Goal: Information Seeking & Learning: Learn about a topic

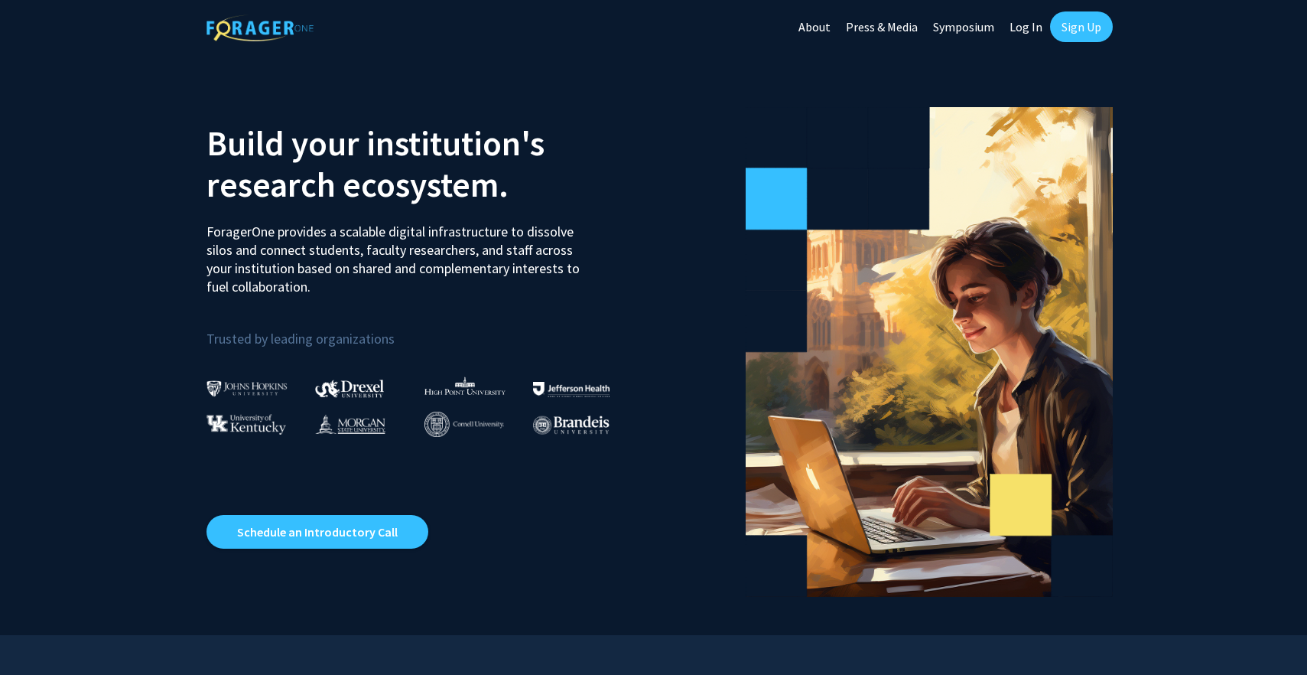
click at [1066, 34] on link "Sign Up" at bounding box center [1081, 26] width 63 height 31
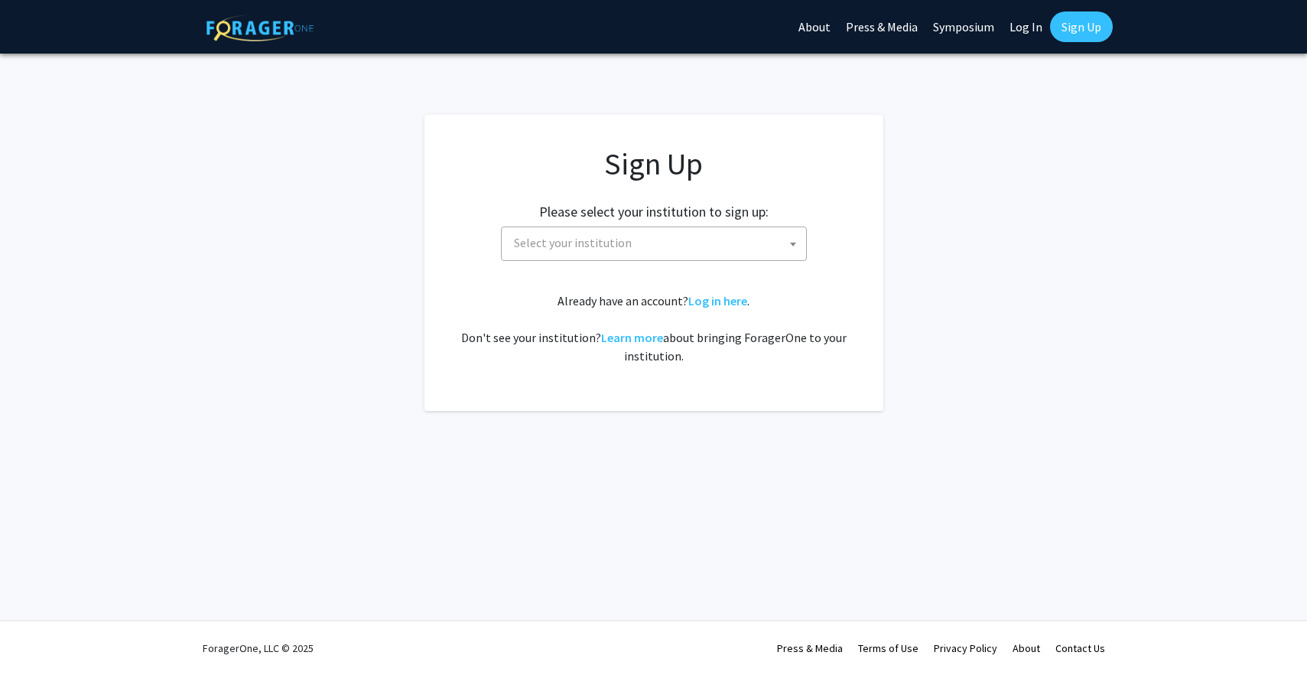
click at [708, 227] on span "Select your institution" at bounding box center [657, 242] width 298 height 31
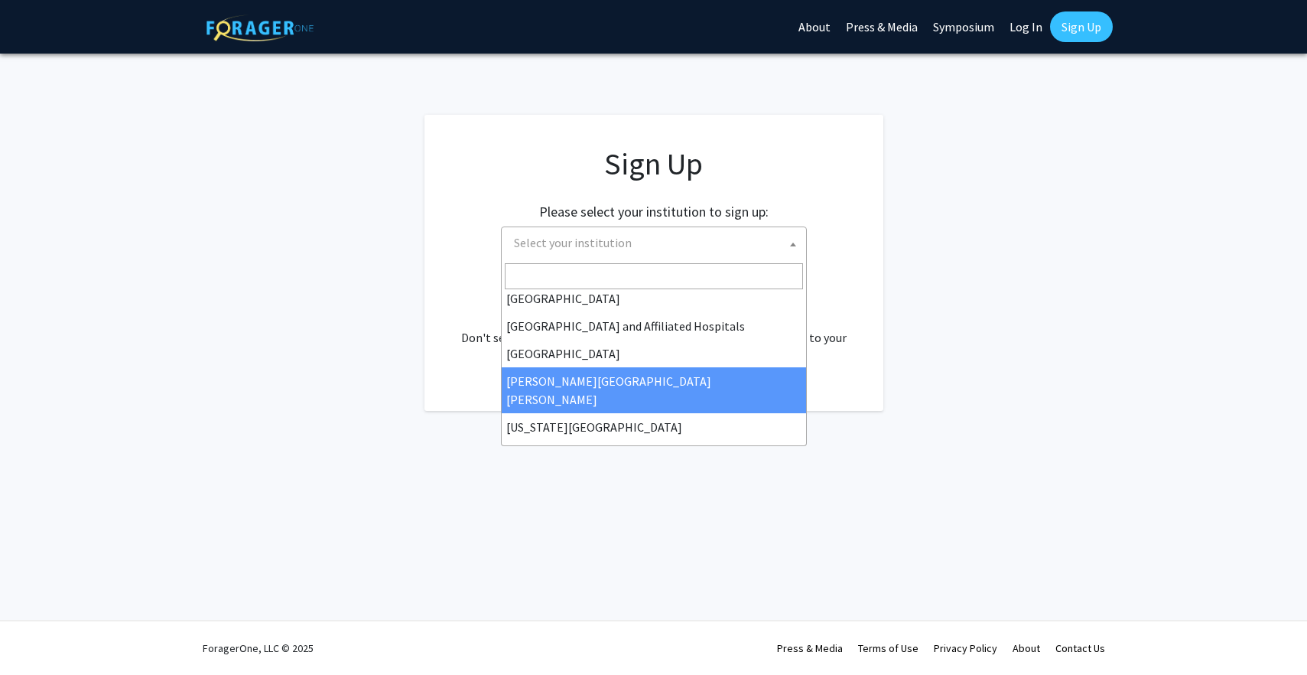
scroll to position [220, 0]
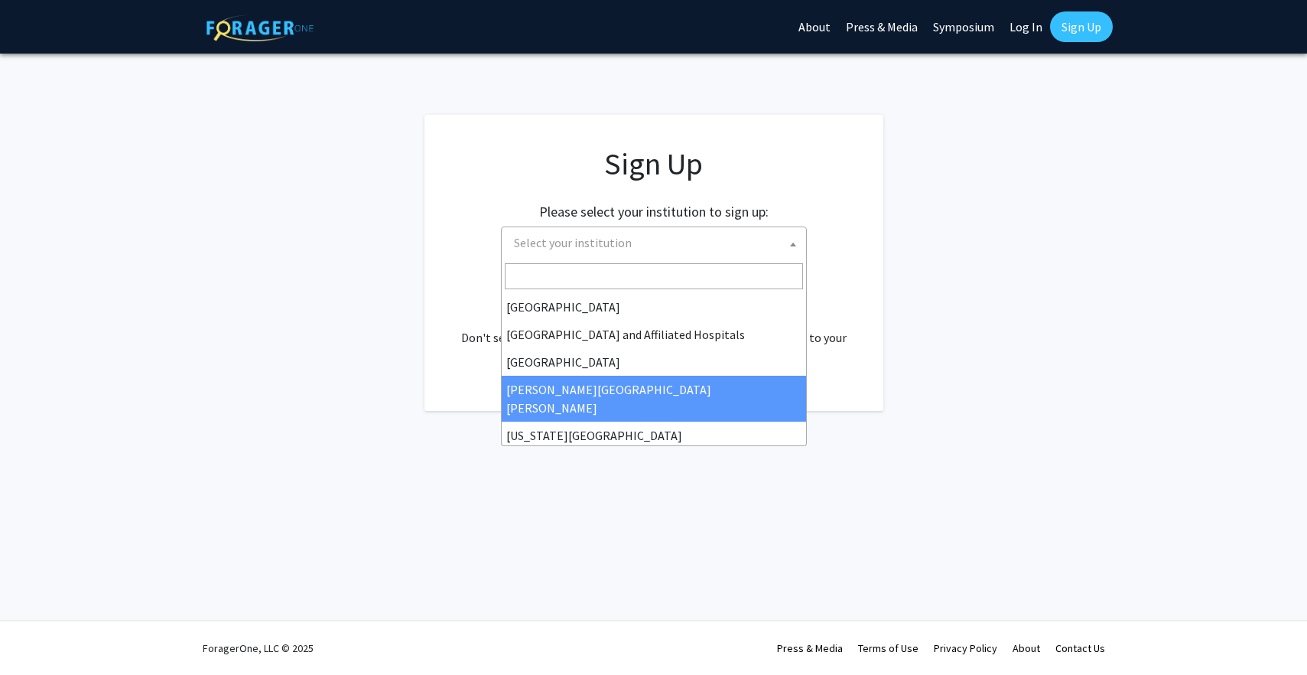
select select "1"
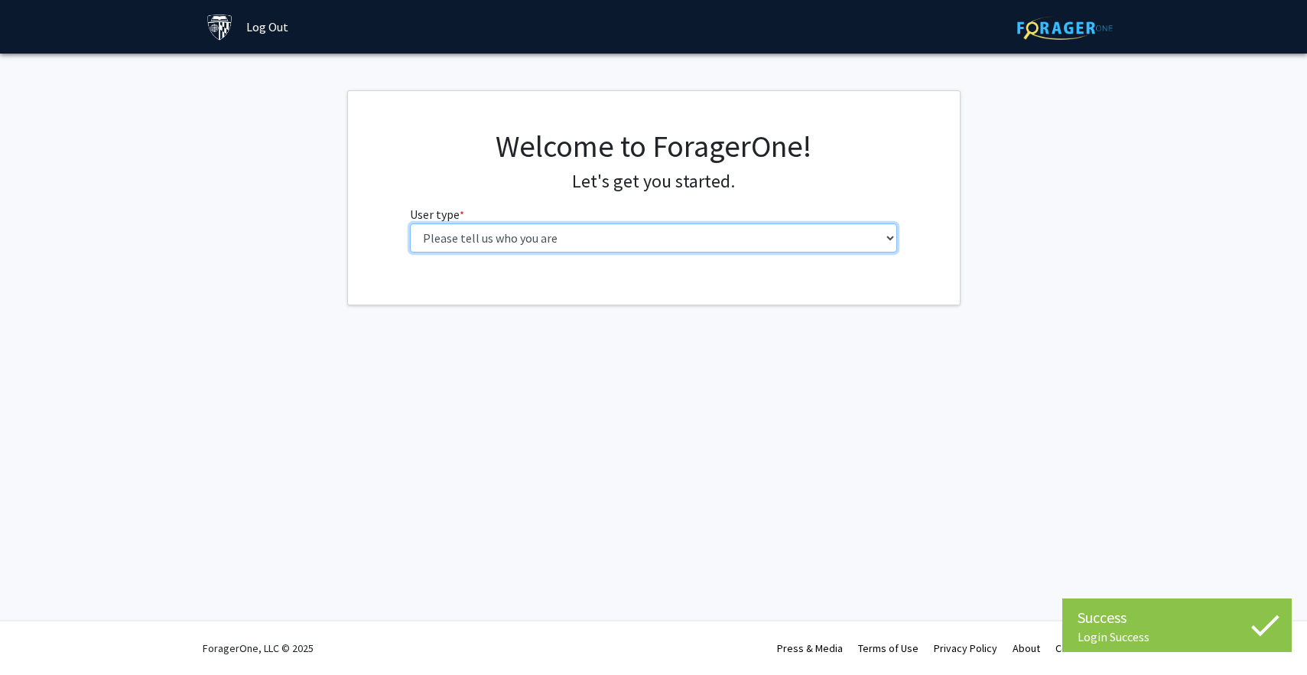
select select "1: undergrad"
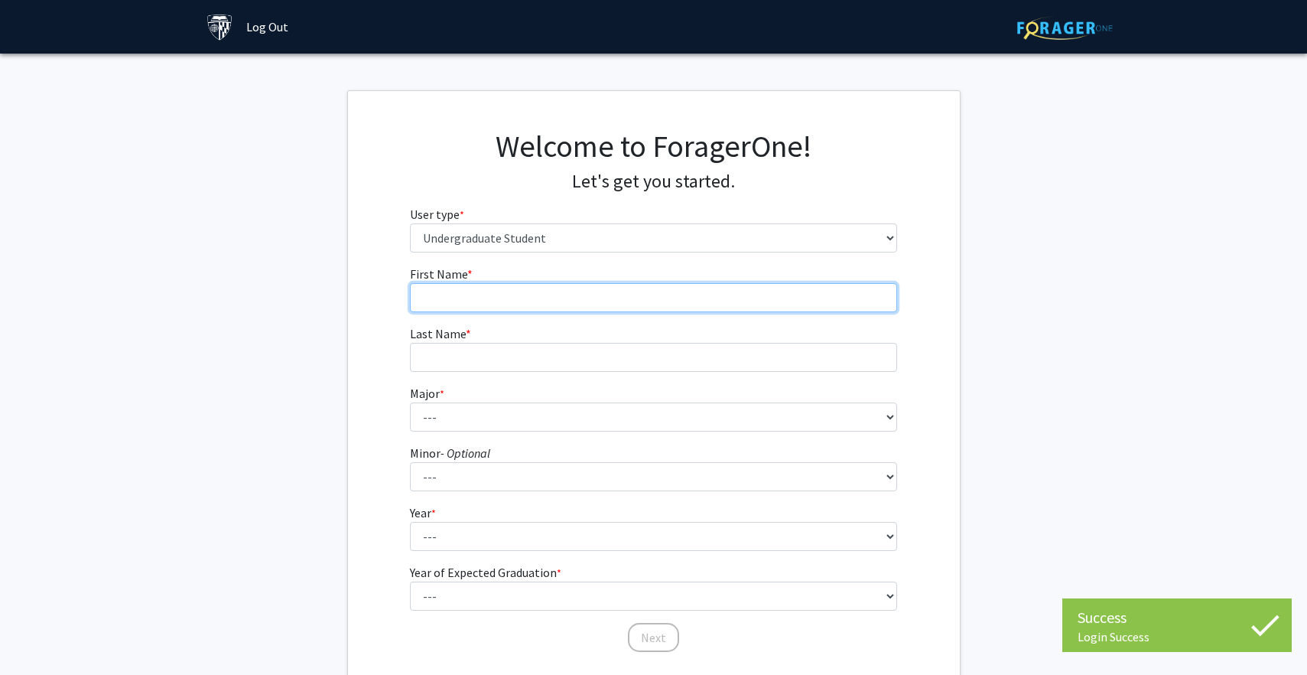
click at [606, 294] on input "First Name * required" at bounding box center [653, 297] width 487 height 29
type input "Ryan"
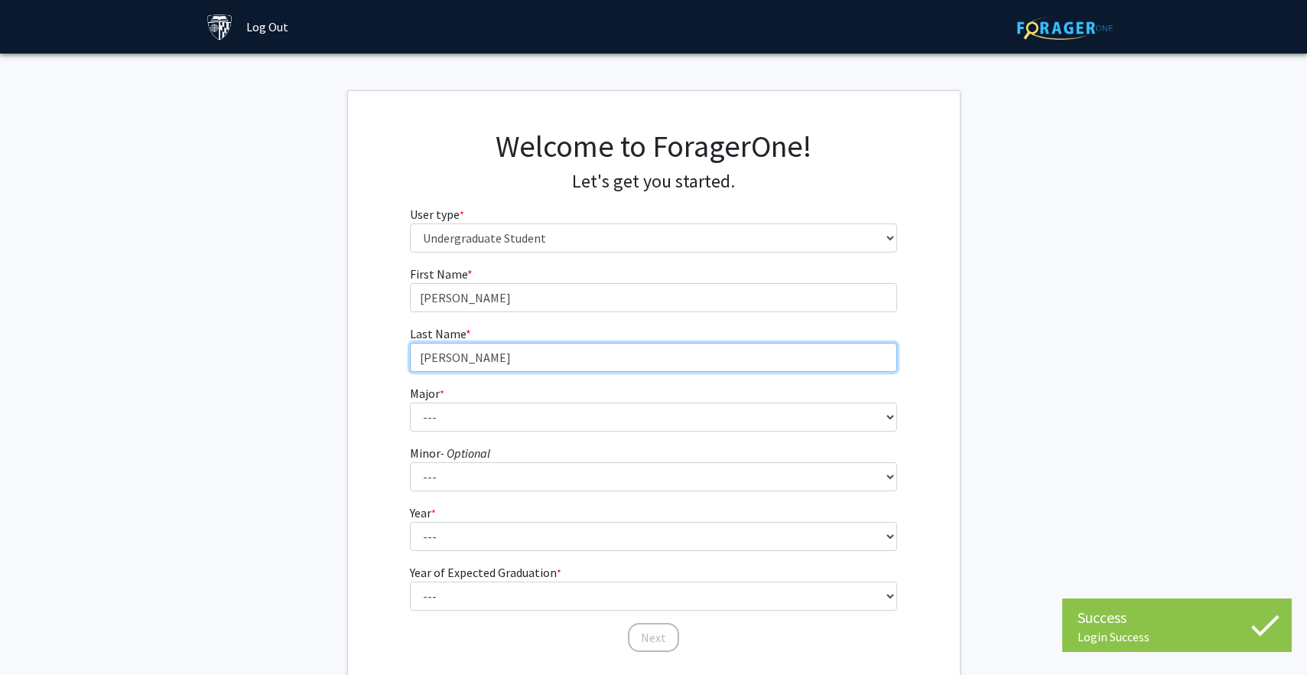
type input "Zhang"
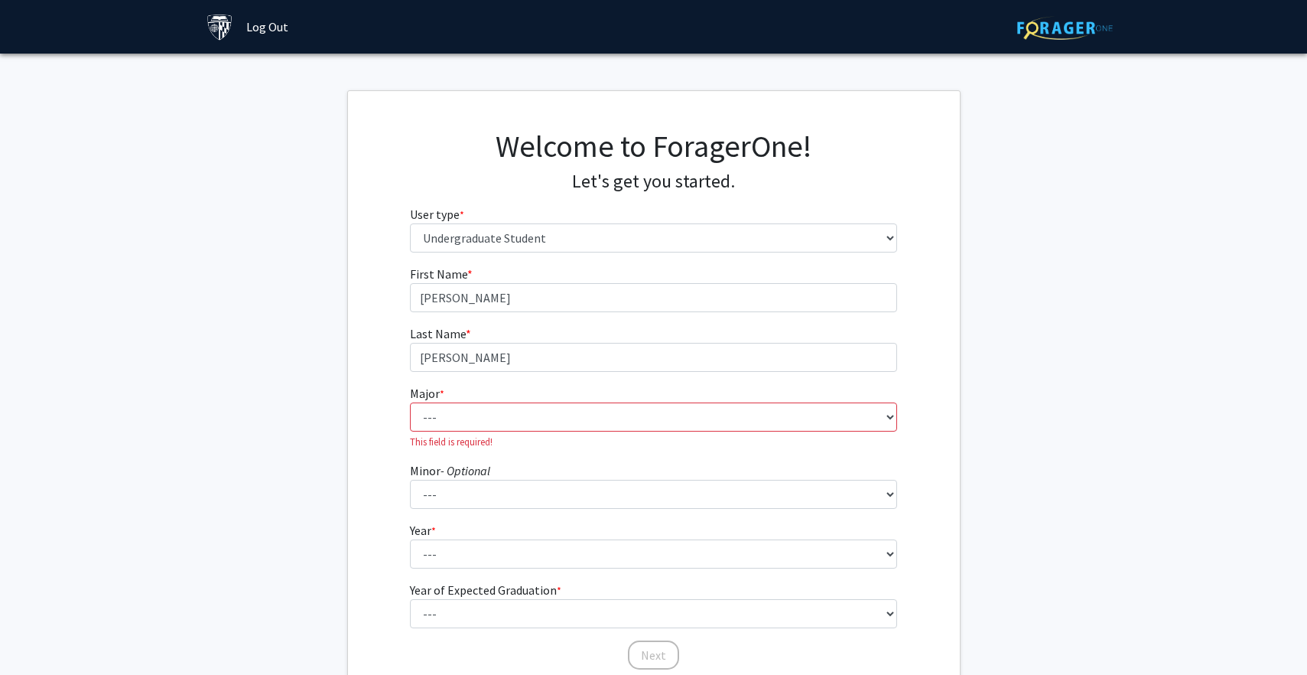
click at [533, 397] on fg-select "Major * required --- Africana Studies Anthropology Applied Mathematics & Statis…" at bounding box center [653, 416] width 487 height 65
select select "51: 63"
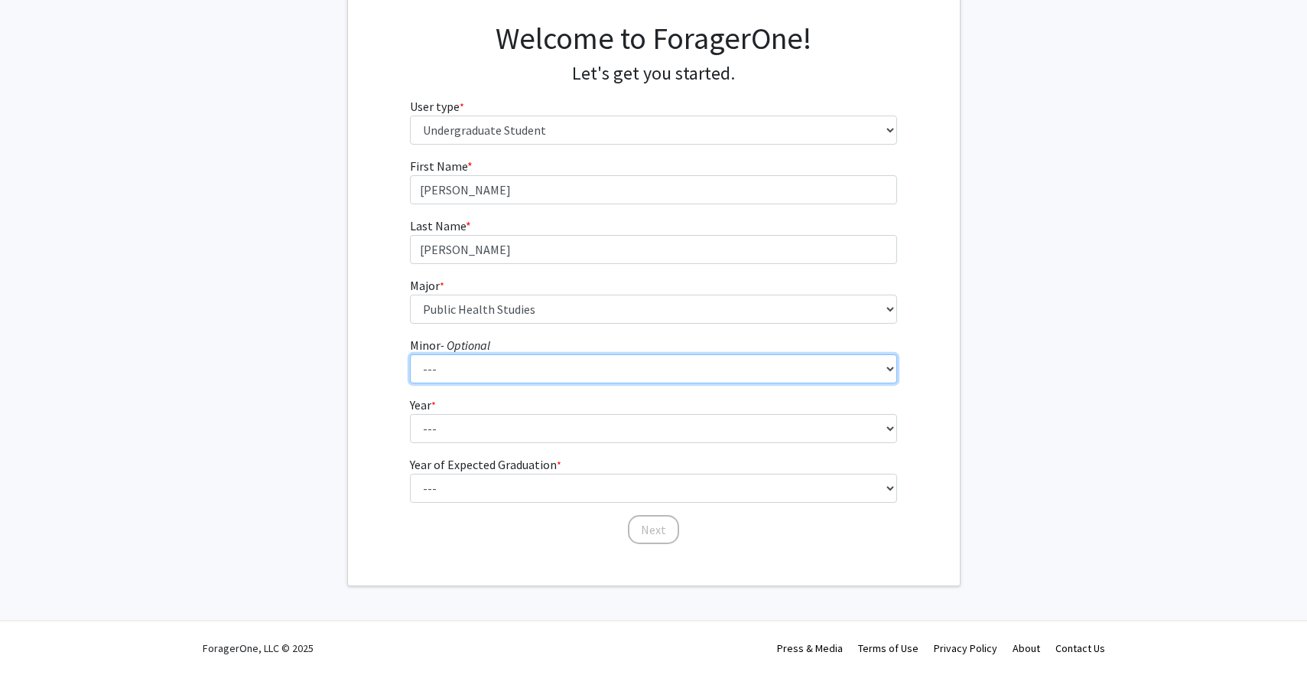
scroll to position [107, 0]
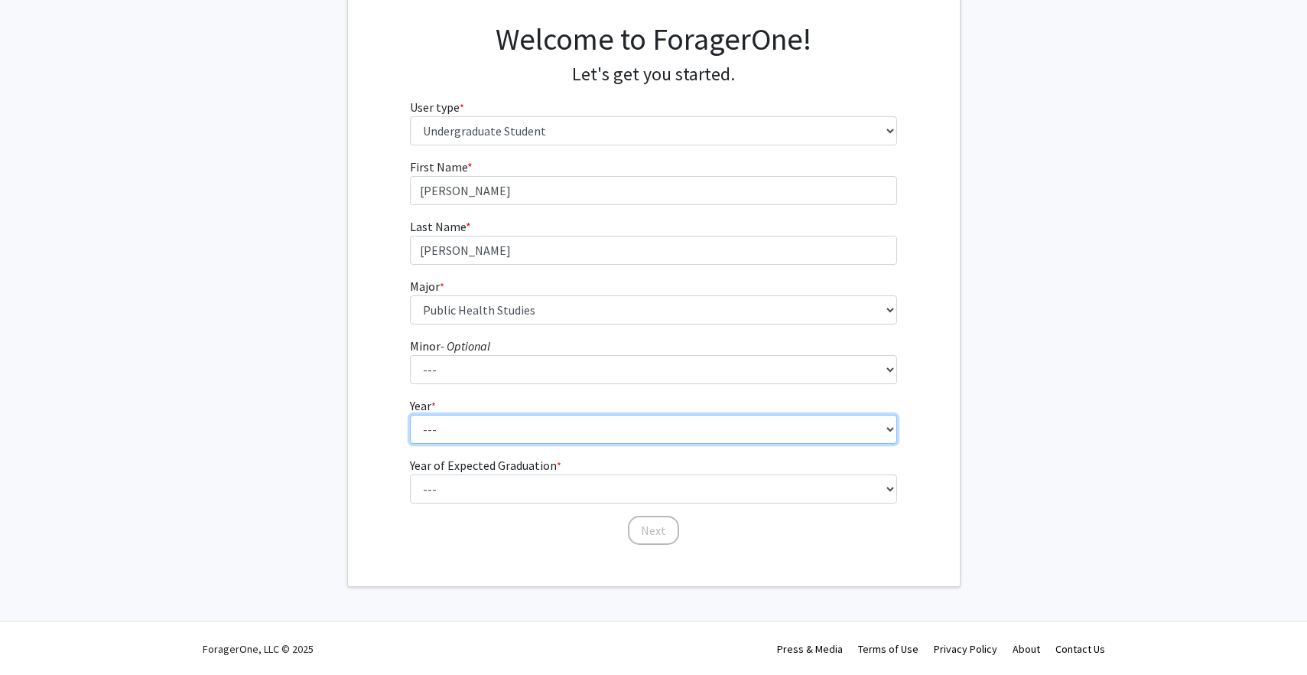
select select "1: first-year"
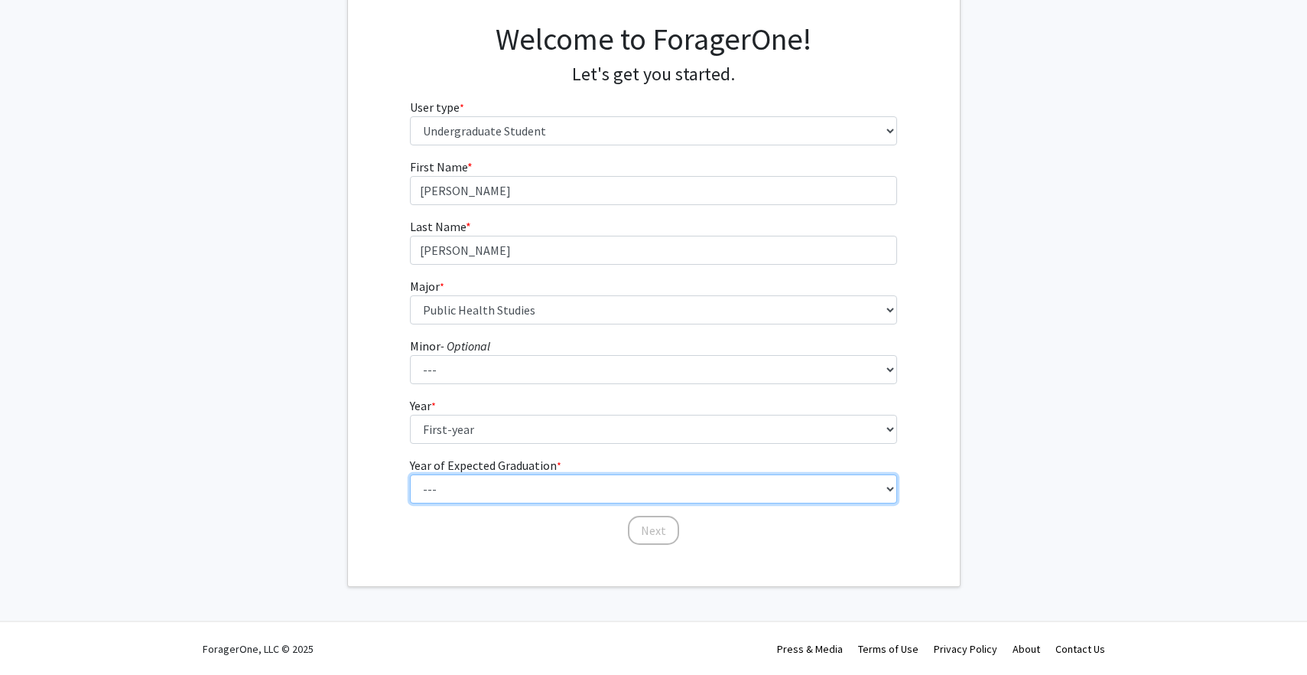
select select "5: 2029"
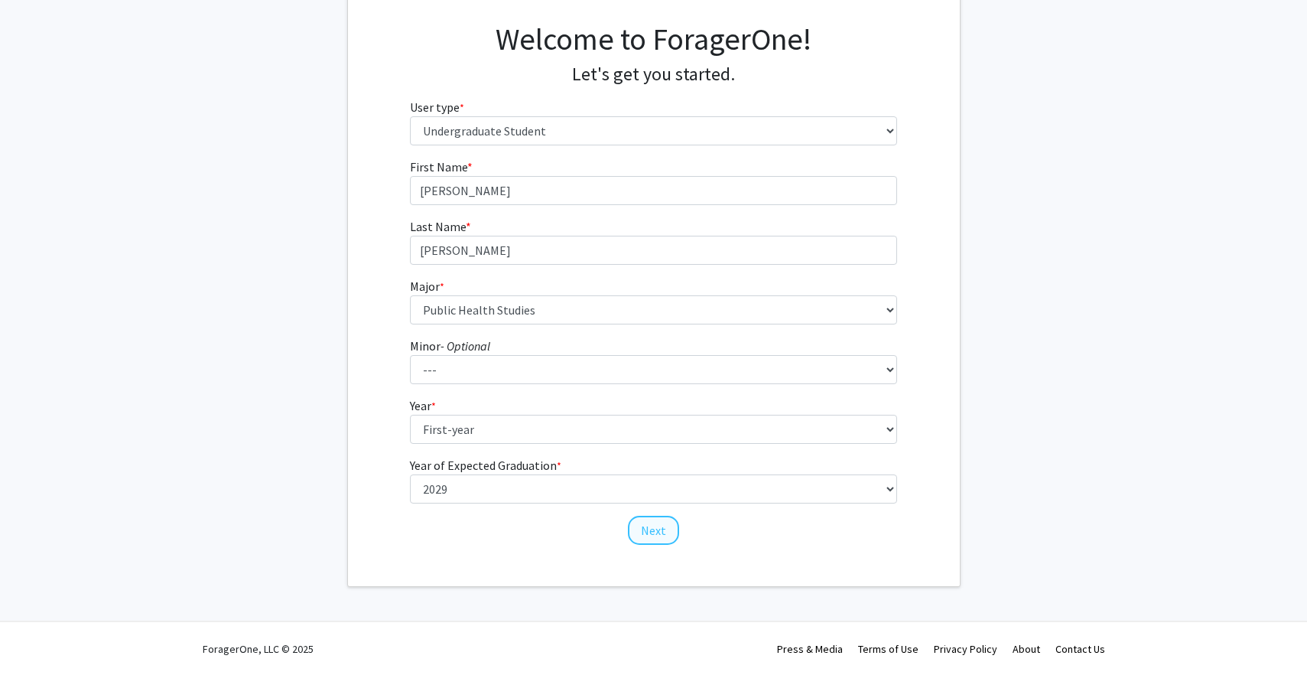
click at [647, 526] on button "Next" at bounding box center [653, 530] width 51 height 29
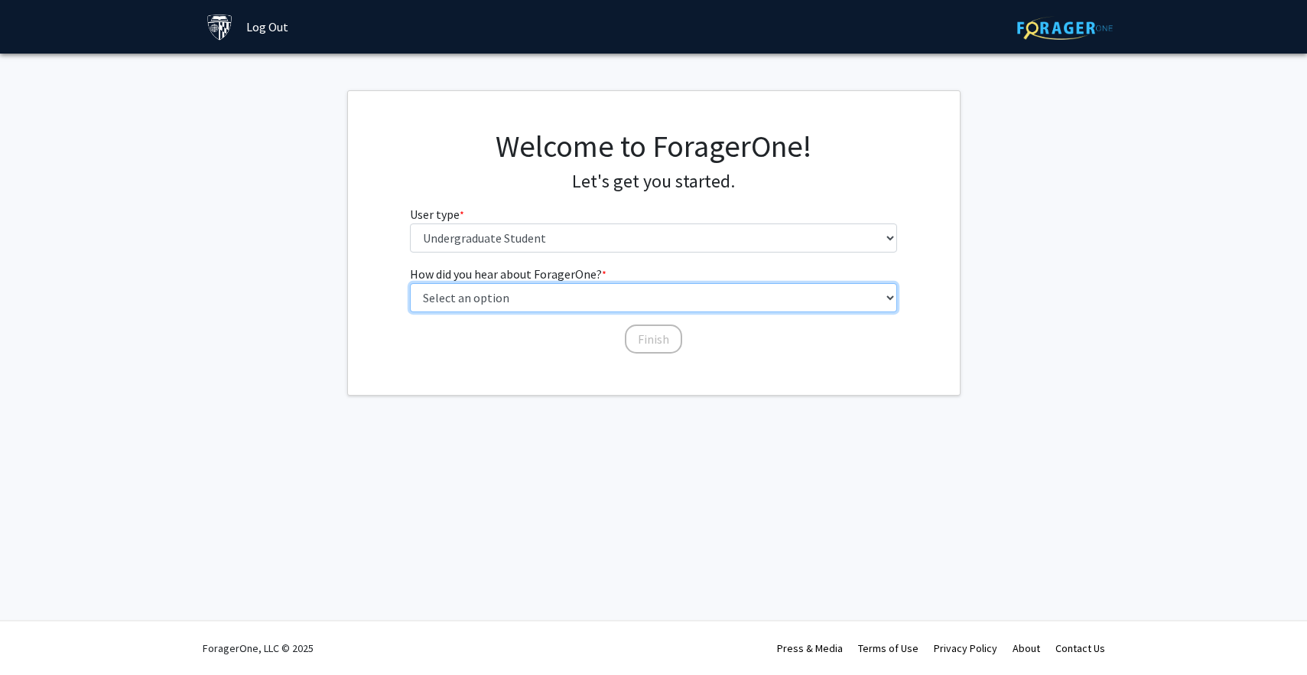
select select "2: faculty_recommendation"
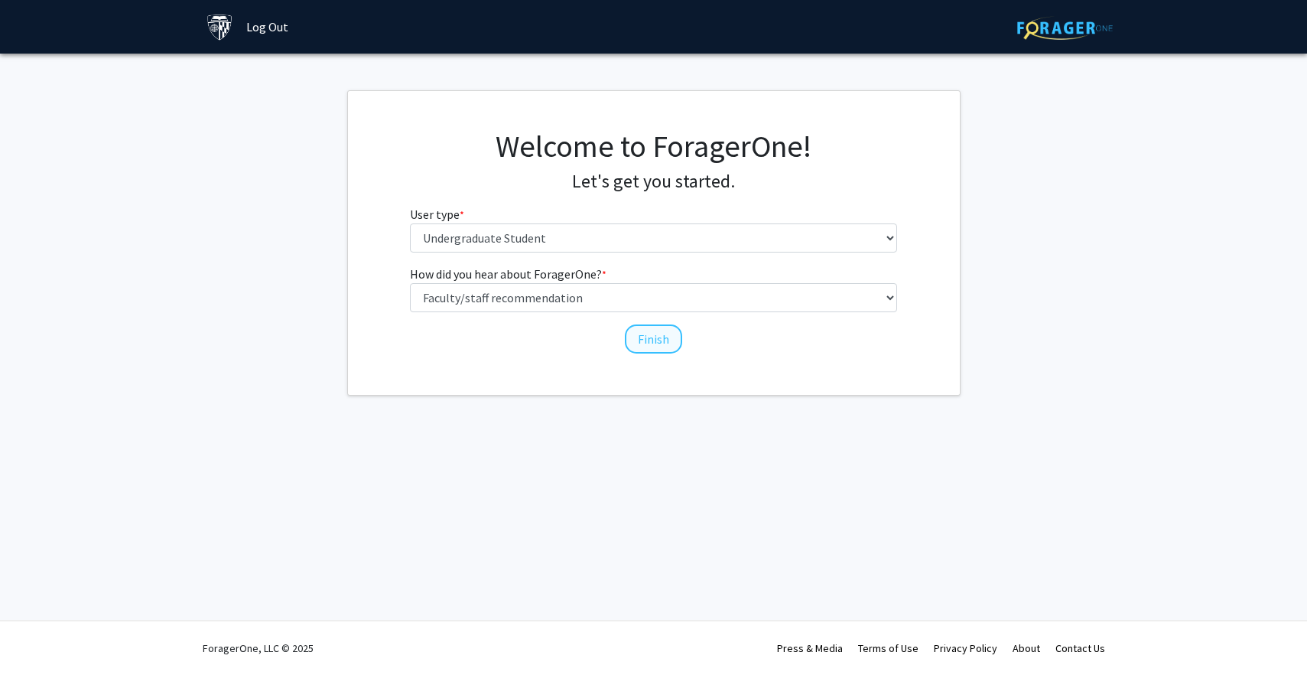
click at [645, 348] on button "Finish" at bounding box center [653, 338] width 57 height 29
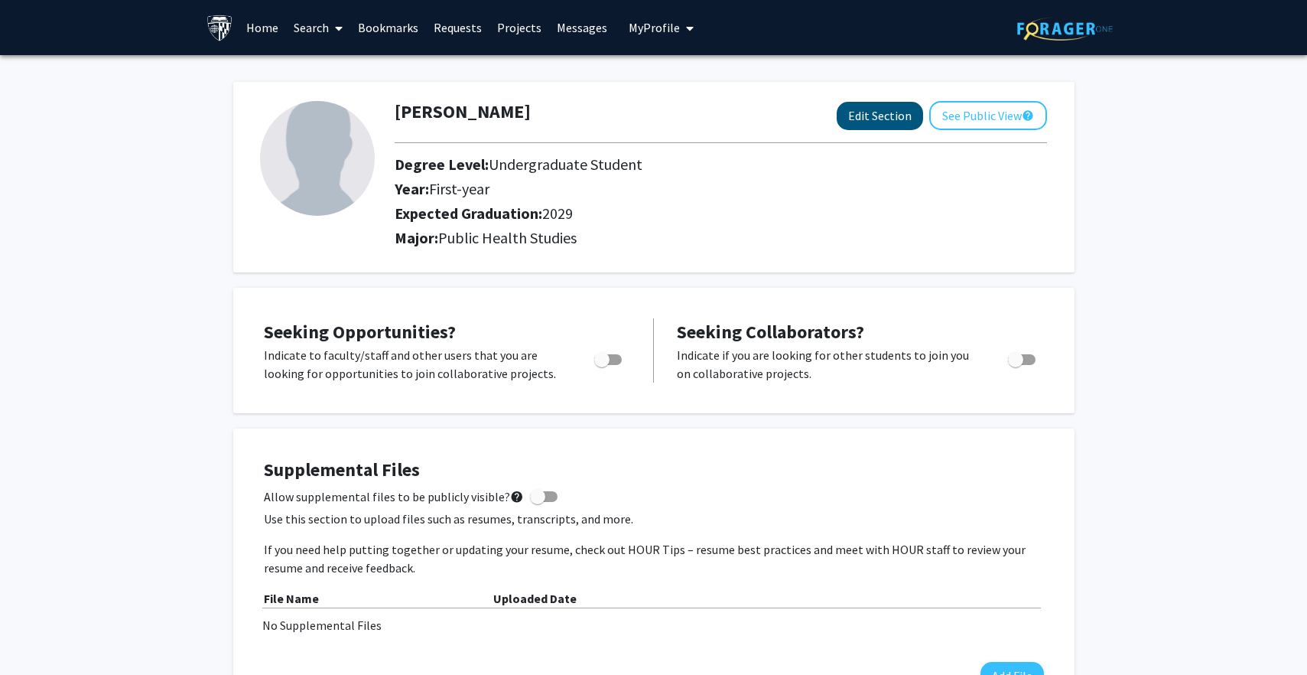
click at [851, 123] on button "Edit Section" at bounding box center [880, 116] width 86 height 28
select select "first-year"
select select "2029"
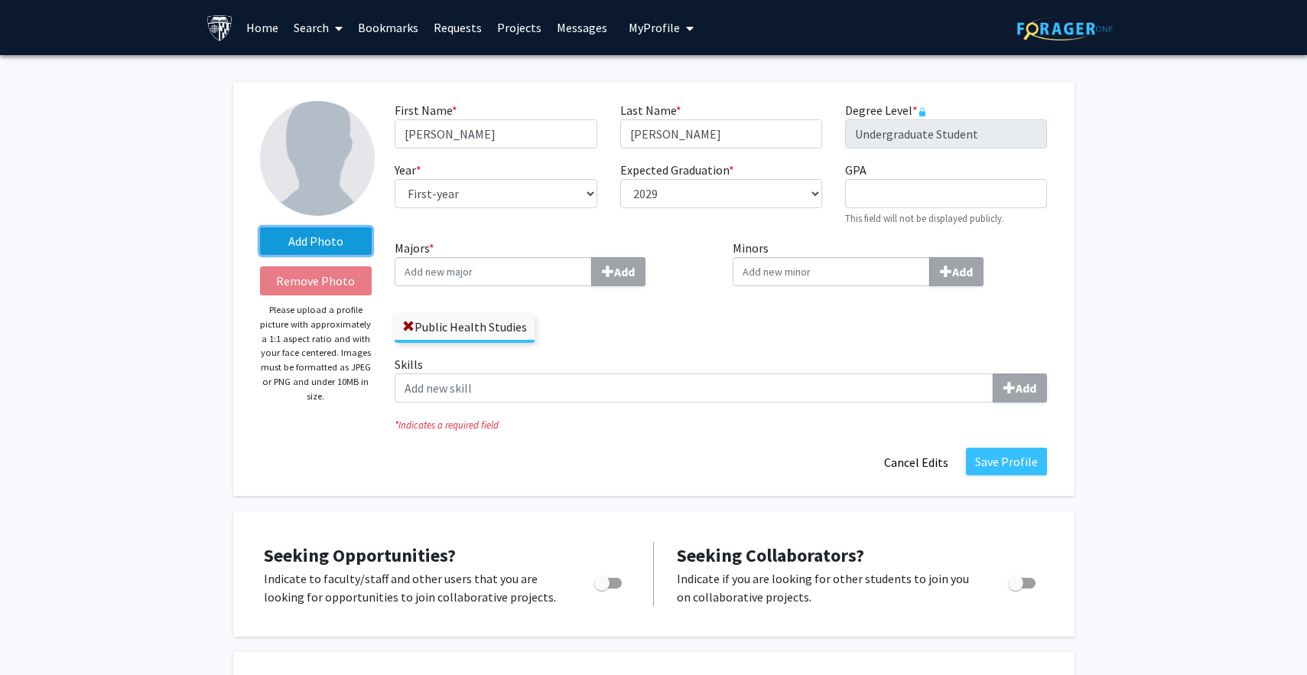
click at [340, 240] on label "Add Photo" at bounding box center [316, 241] width 112 height 28
click at [0, 0] on input "Add Photo" at bounding box center [0, 0] width 0 height 0
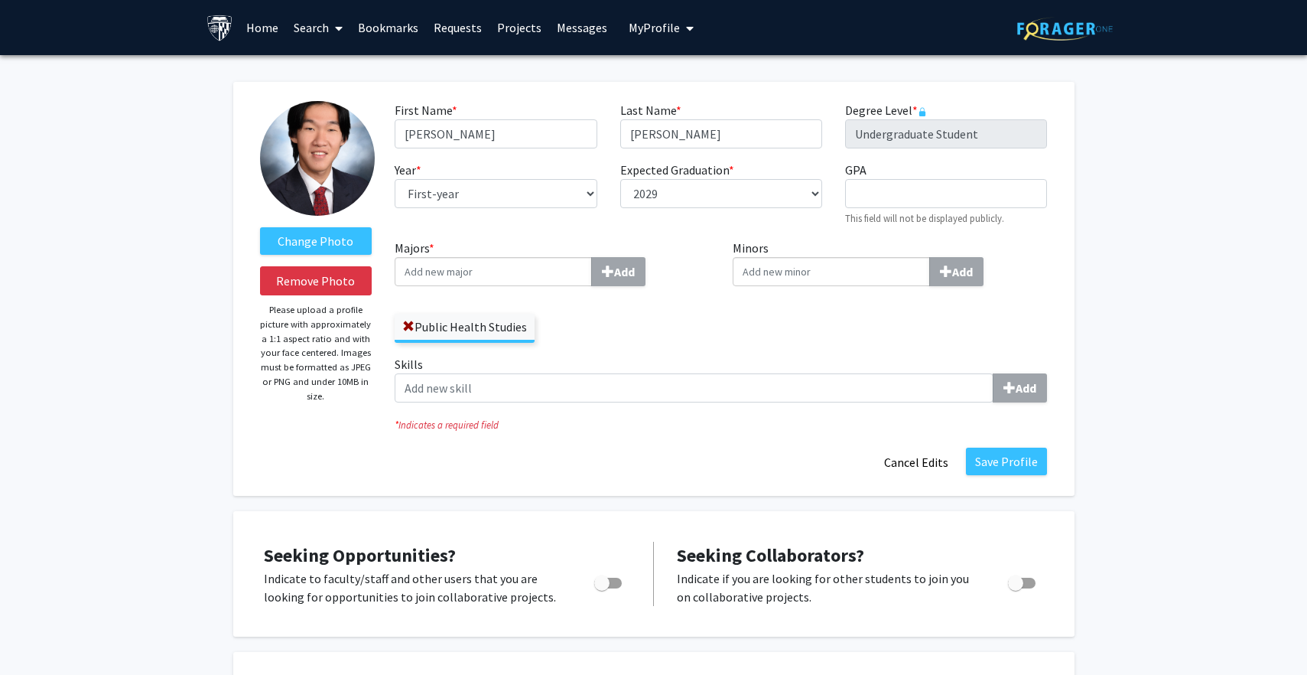
click at [354, 258] on div "Change Photo Remove Photo Please upload a profile picture with approximately a …" at bounding box center [316, 289] width 135 height 376
click at [361, 241] on label "Change Photo" at bounding box center [316, 241] width 112 height 28
click at [0, 0] on input "Change Photo" at bounding box center [0, 0] width 0 height 0
click at [366, 151] on img at bounding box center [317, 158] width 115 height 115
click at [536, 272] on input "Majors * Add" at bounding box center [493, 271] width 197 height 29
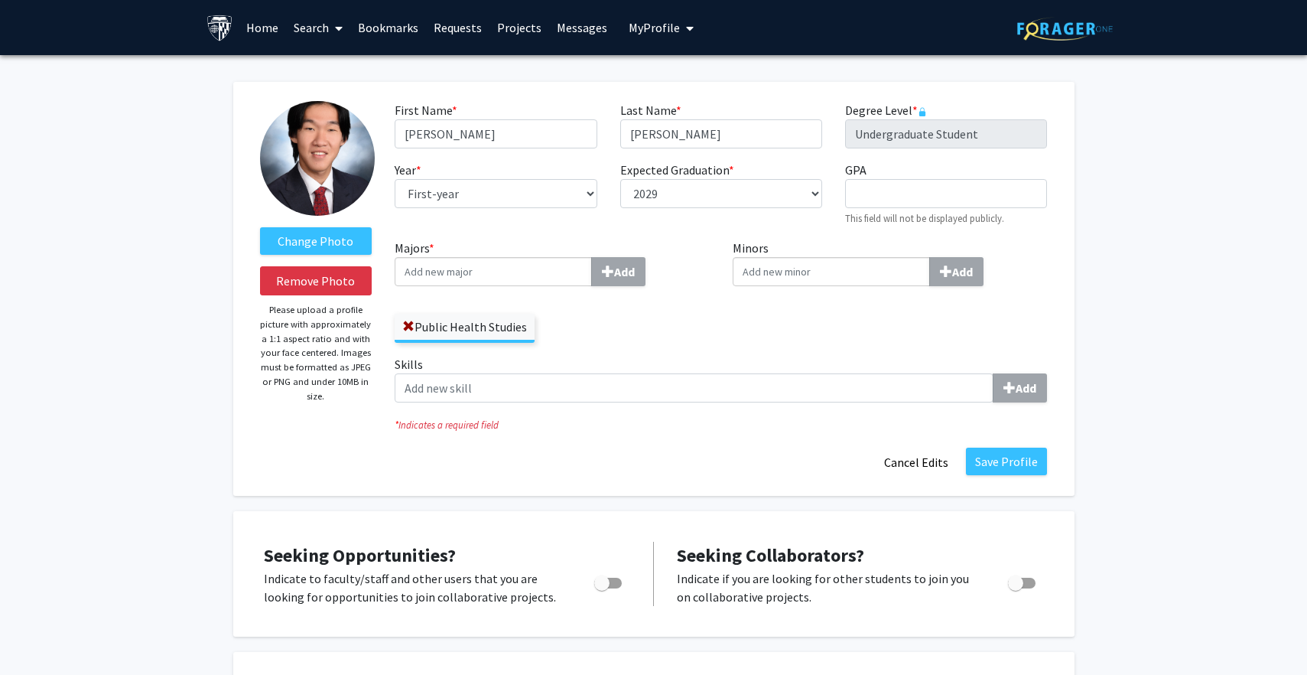
type input "O"
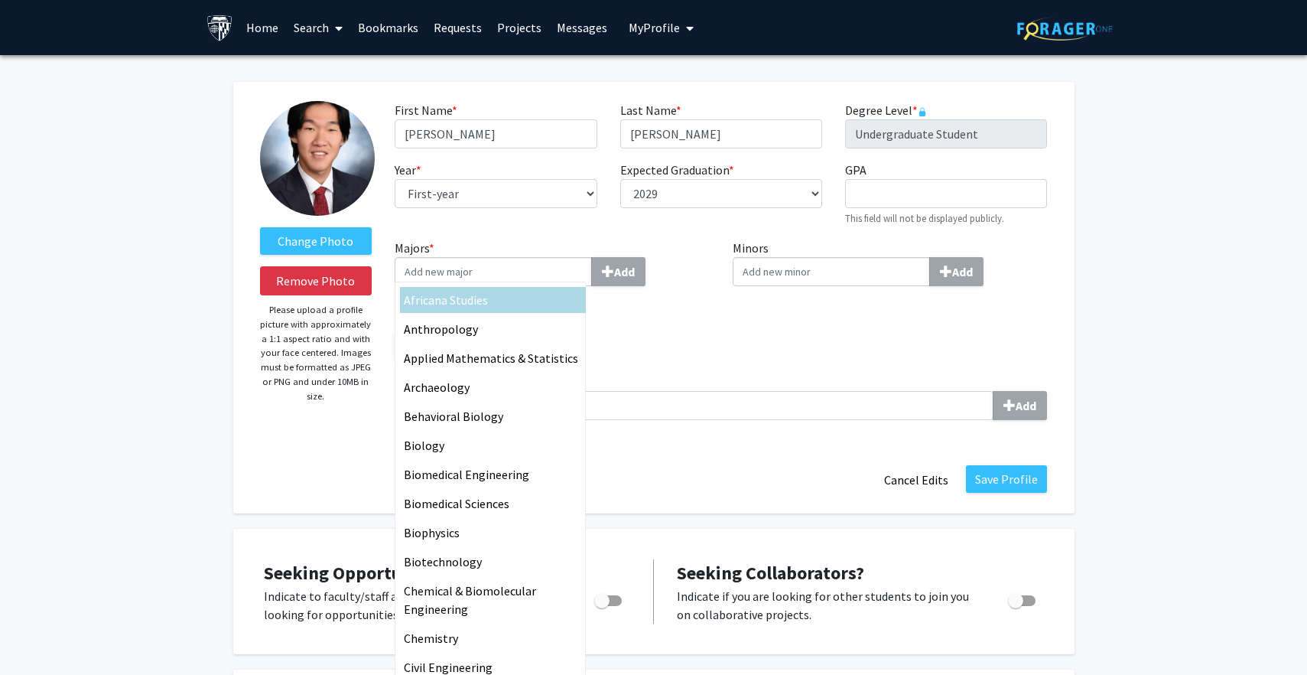
click at [644, 335] on div "Public Health Studies" at bounding box center [552, 338] width 315 height 44
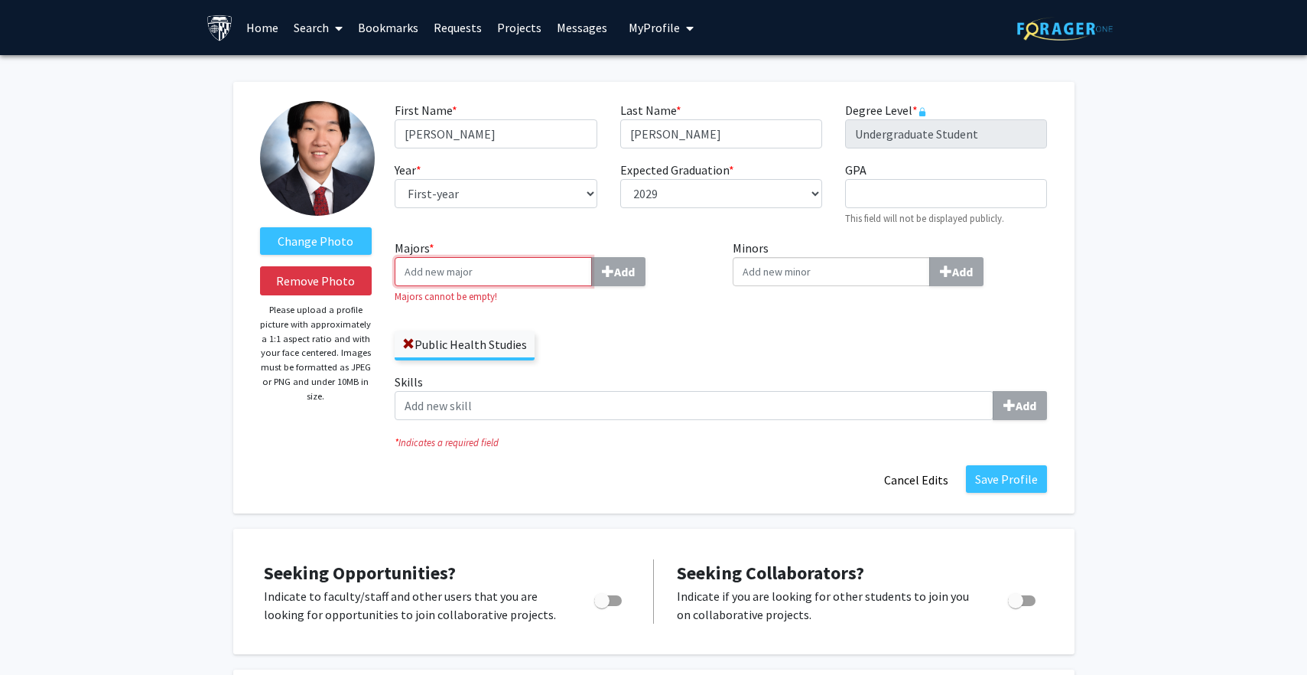
click at [493, 264] on input "Majors * Add" at bounding box center [493, 271] width 197 height 29
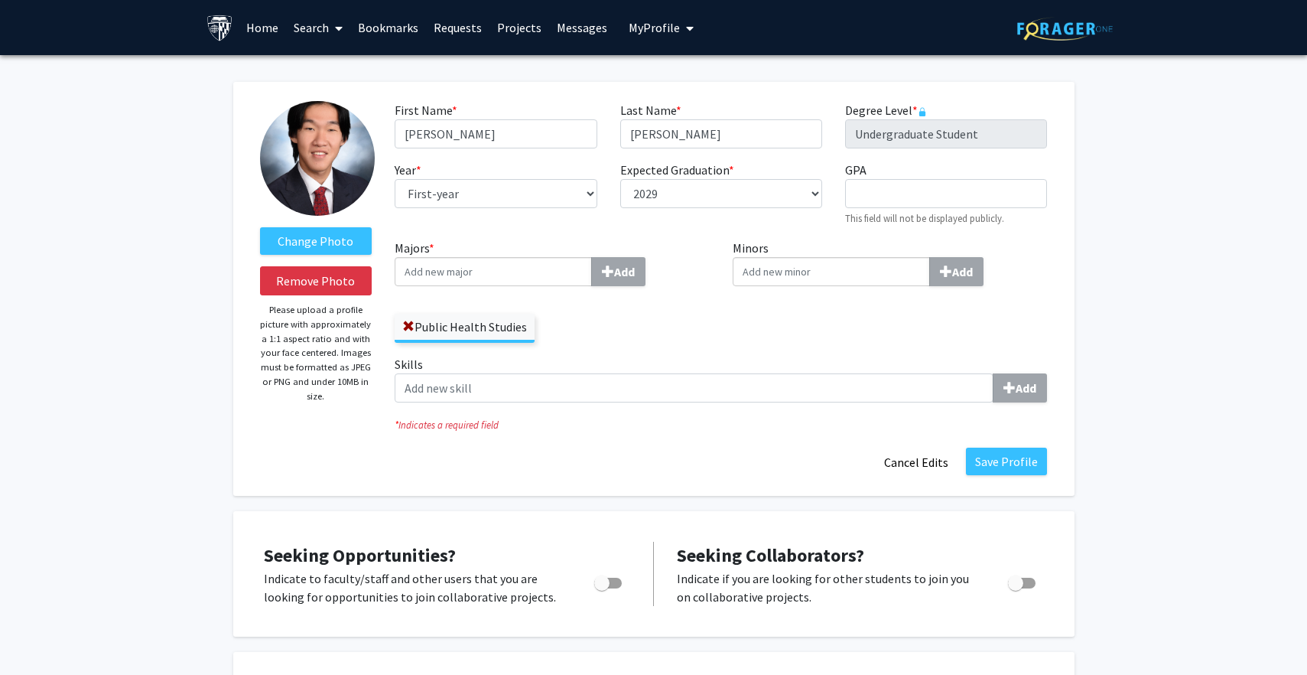
drag, startPoint x: 461, startPoint y: 342, endPoint x: 461, endPoint y: 252, distance: 90.3
click at [461, 252] on div "Majors * Add Public Health Studies" at bounding box center [552, 291] width 315 height 104
click at [461, 252] on label "Majors * Add" at bounding box center [552, 262] width 315 height 47
click at [461, 257] on input "Majors * Add" at bounding box center [493, 271] width 197 height 29
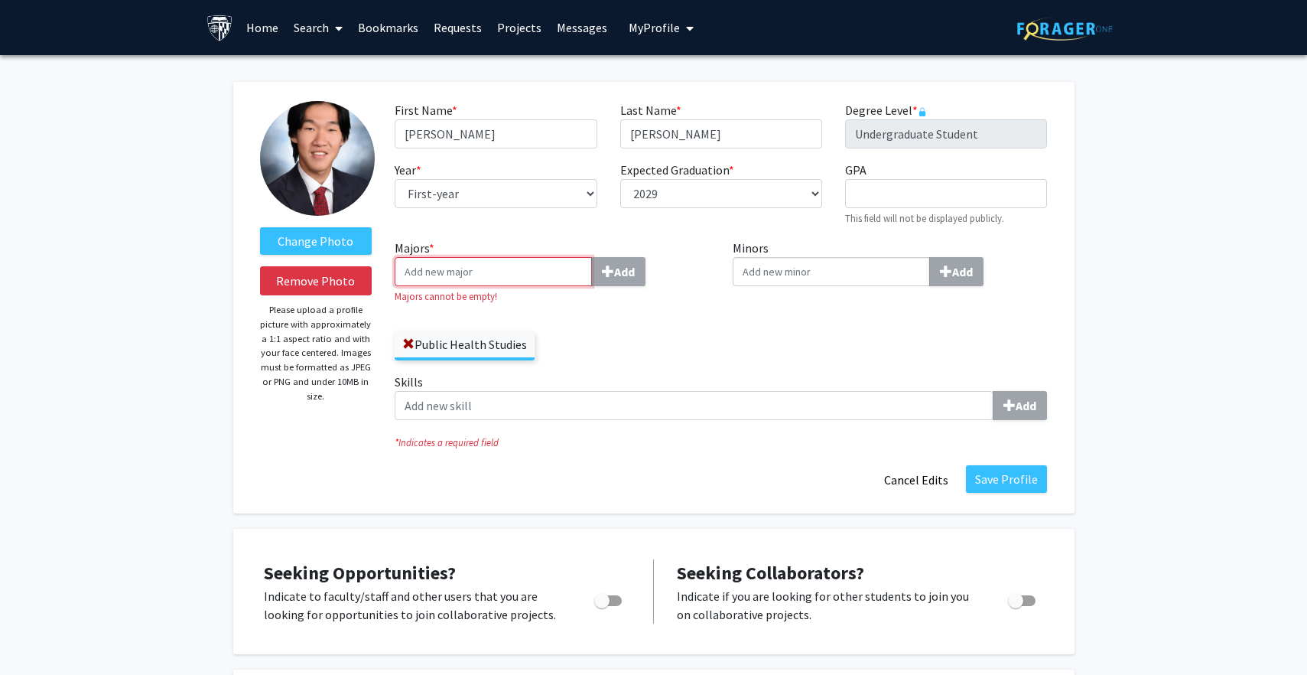
click at [459, 272] on input "Majors * Add" at bounding box center [493, 271] width 197 height 29
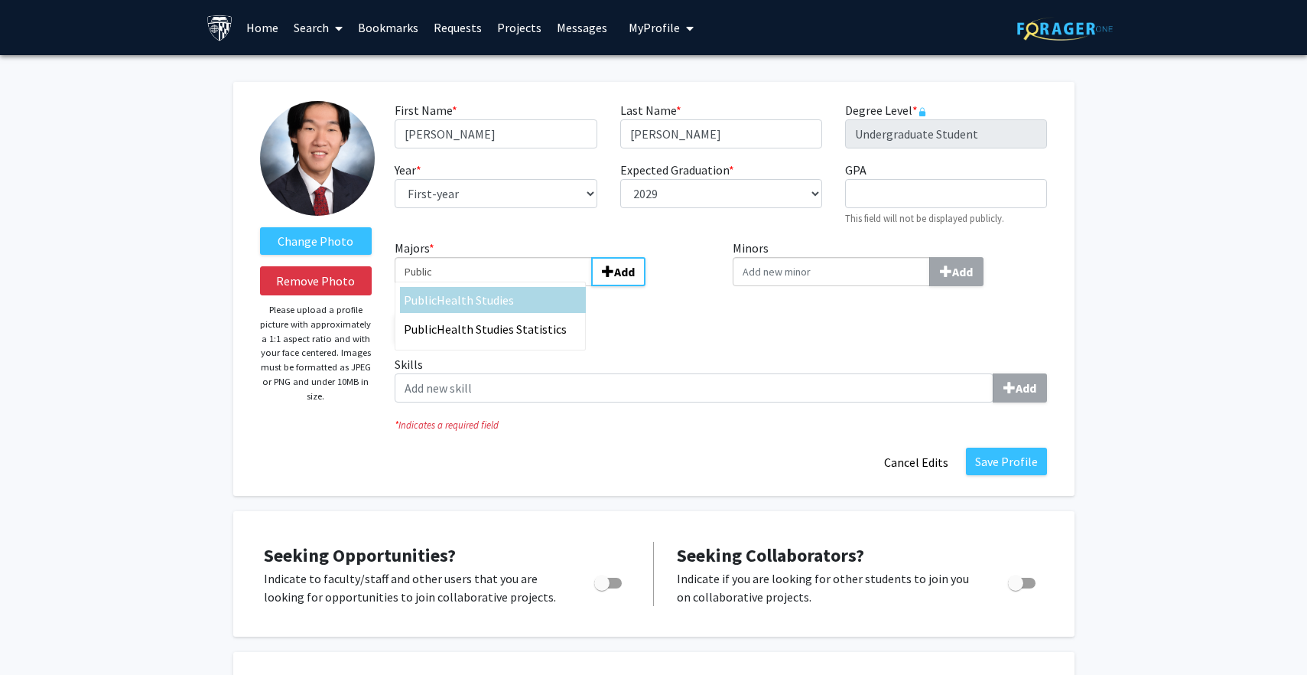
click at [458, 300] on span "Health Studies" at bounding box center [475, 299] width 77 height 15
click at [458, 286] on input "Public" at bounding box center [493, 271] width 197 height 29
type input "Public Health Studies"
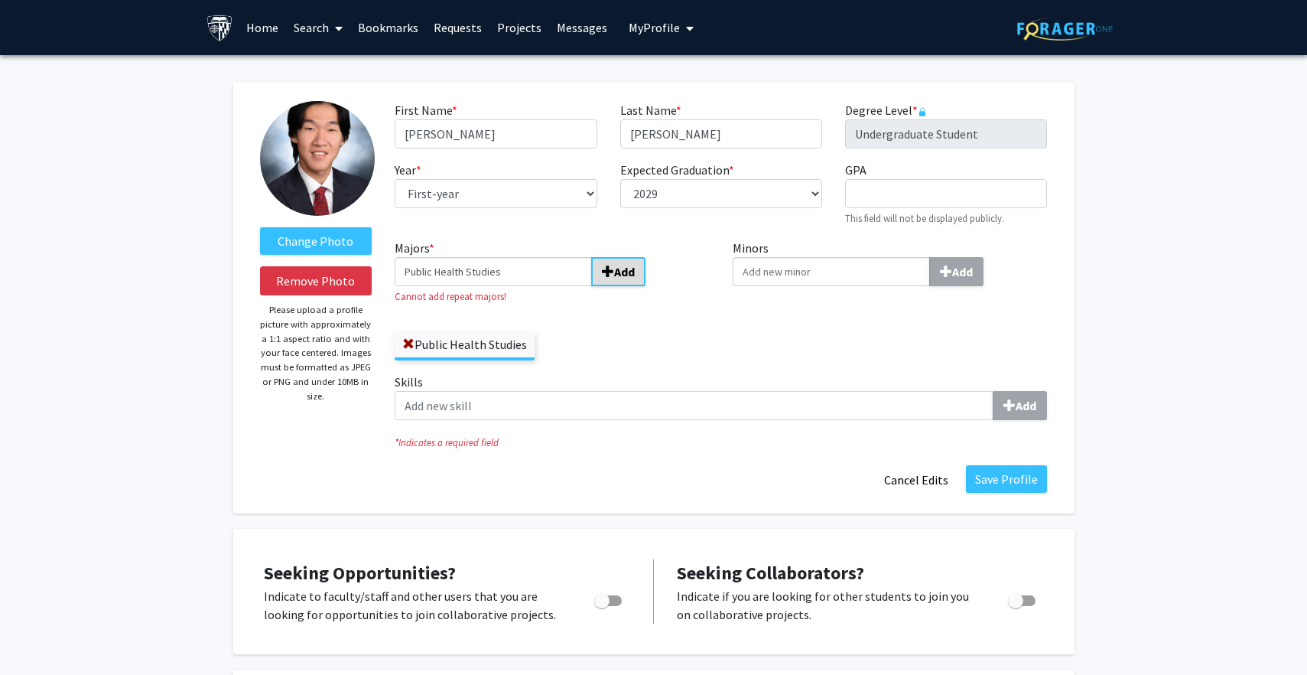
click at [617, 266] on b "Add" at bounding box center [624, 271] width 21 height 15
click at [567, 273] on input "Public Health Studies" at bounding box center [493, 271] width 197 height 29
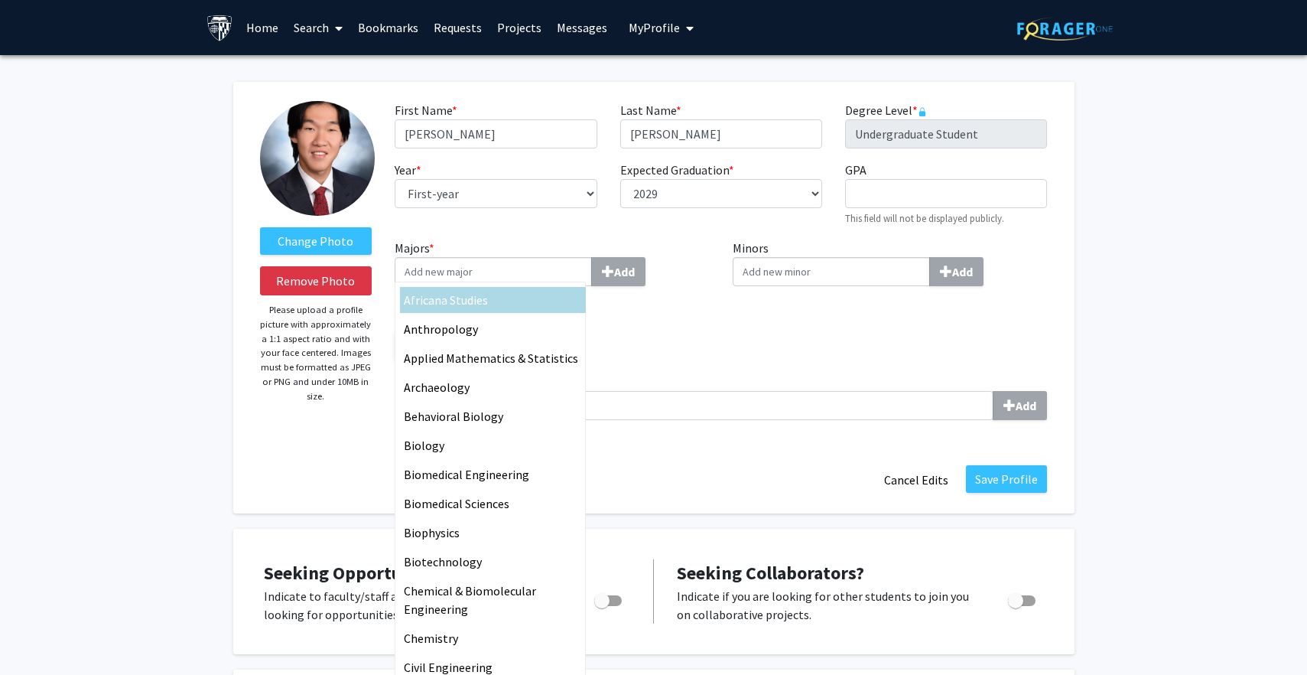
click at [641, 324] on div "Majors * Africana Studies Anthropology Applied Mathematics & Statistics Archaeo…" at bounding box center [552, 300] width 315 height 122
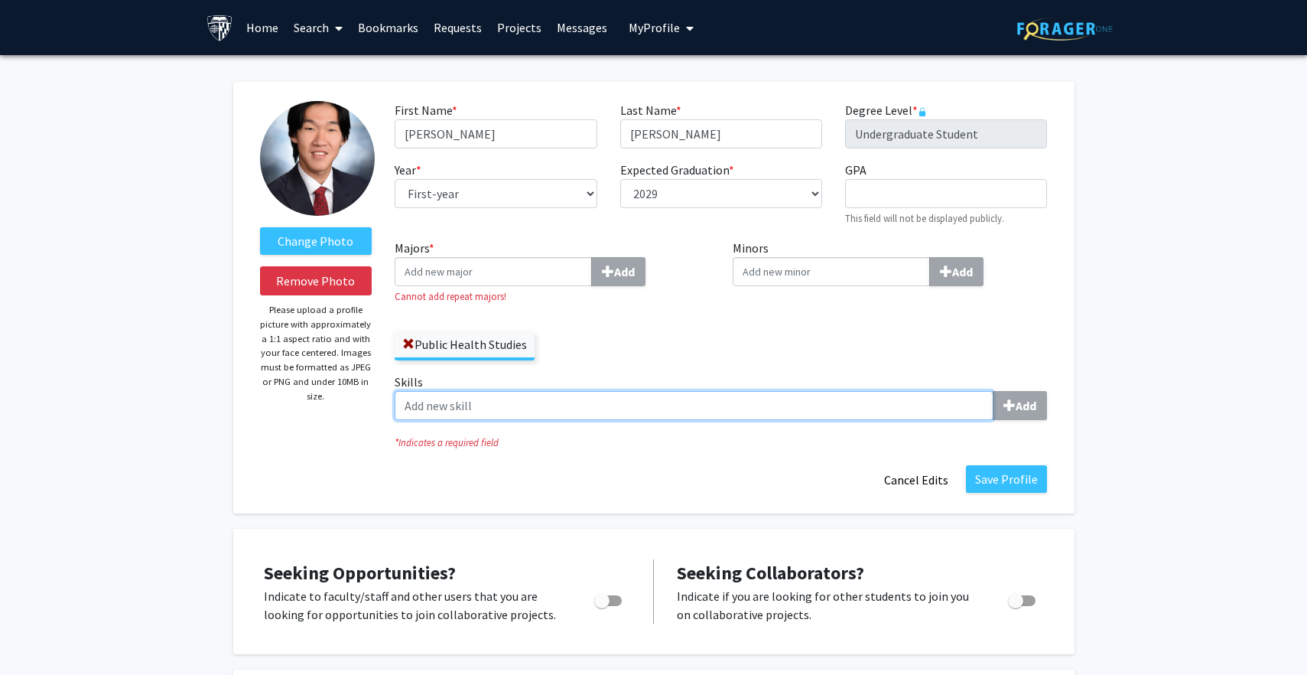
click at [528, 399] on input "Skills Add" at bounding box center [694, 405] width 599 height 29
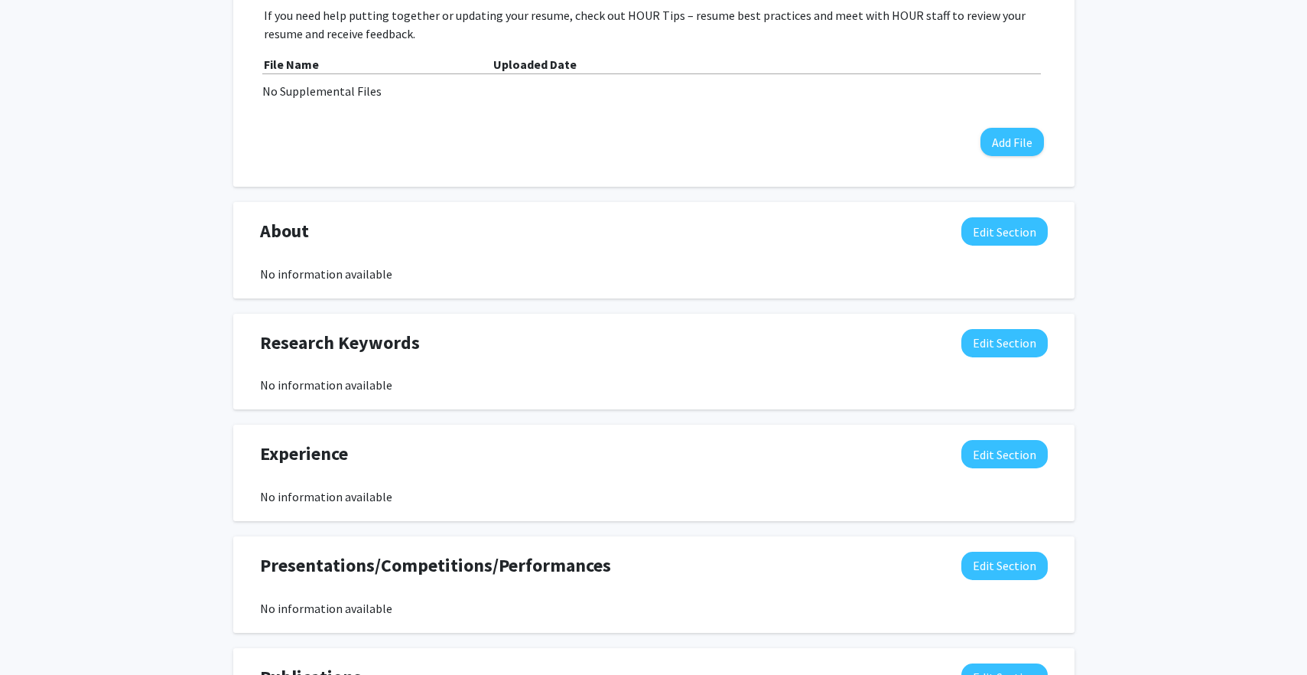
scroll to position [776, 0]
click at [633, 125] on div "Supplemental Files Allow supplemental files to be publicly visible? help Use th…" at bounding box center [654, 39] width 780 height 231
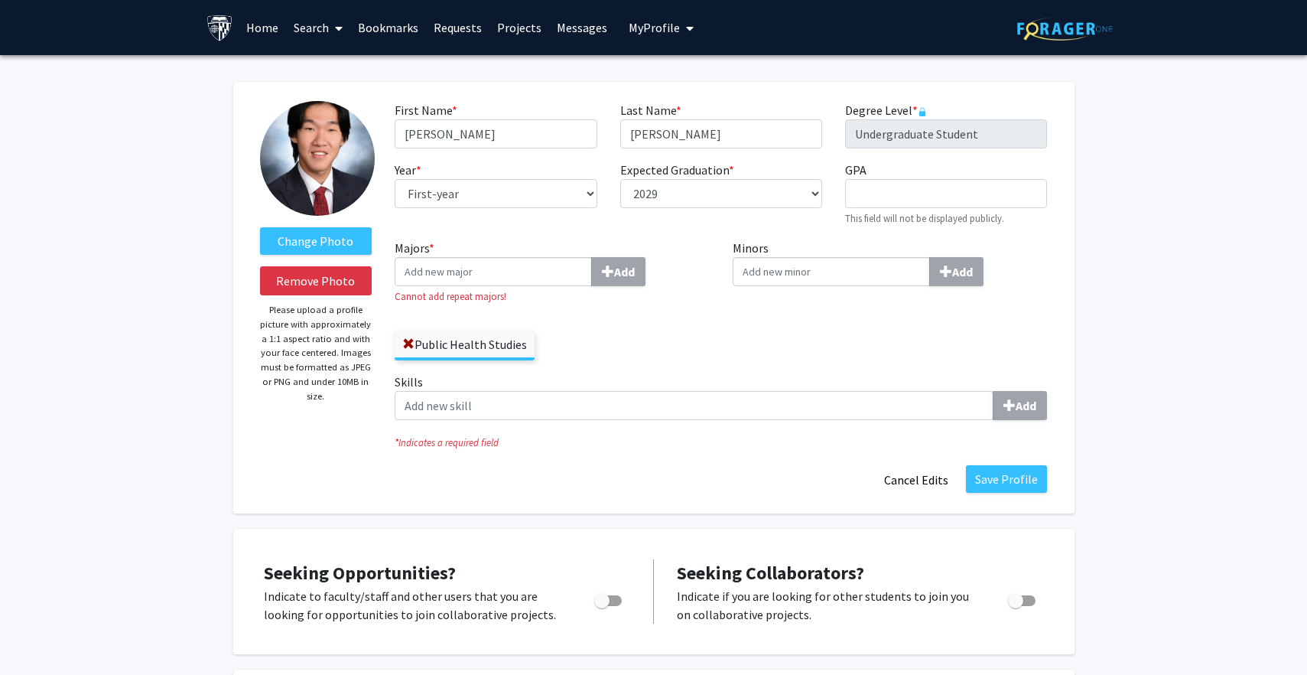
scroll to position [0, 0]
click at [1016, 468] on button "Save Profile" at bounding box center [1006, 479] width 81 height 28
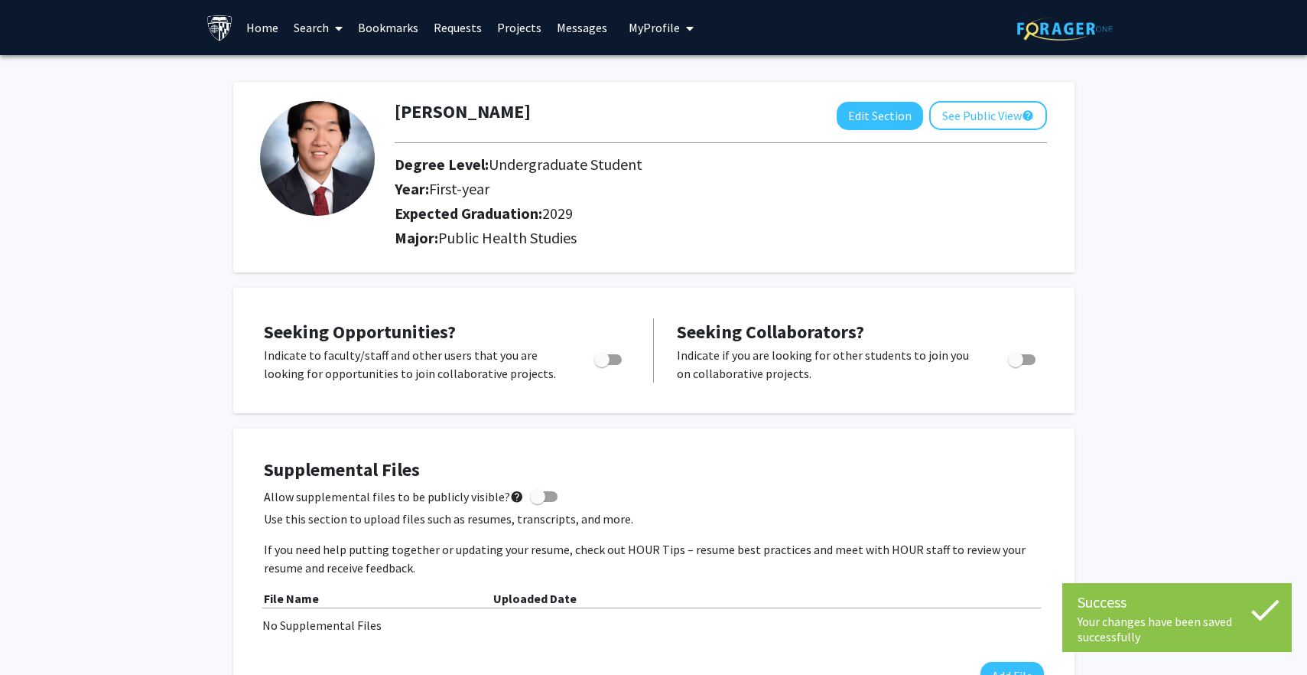
click at [308, 27] on link "Search" at bounding box center [318, 28] width 64 height 54
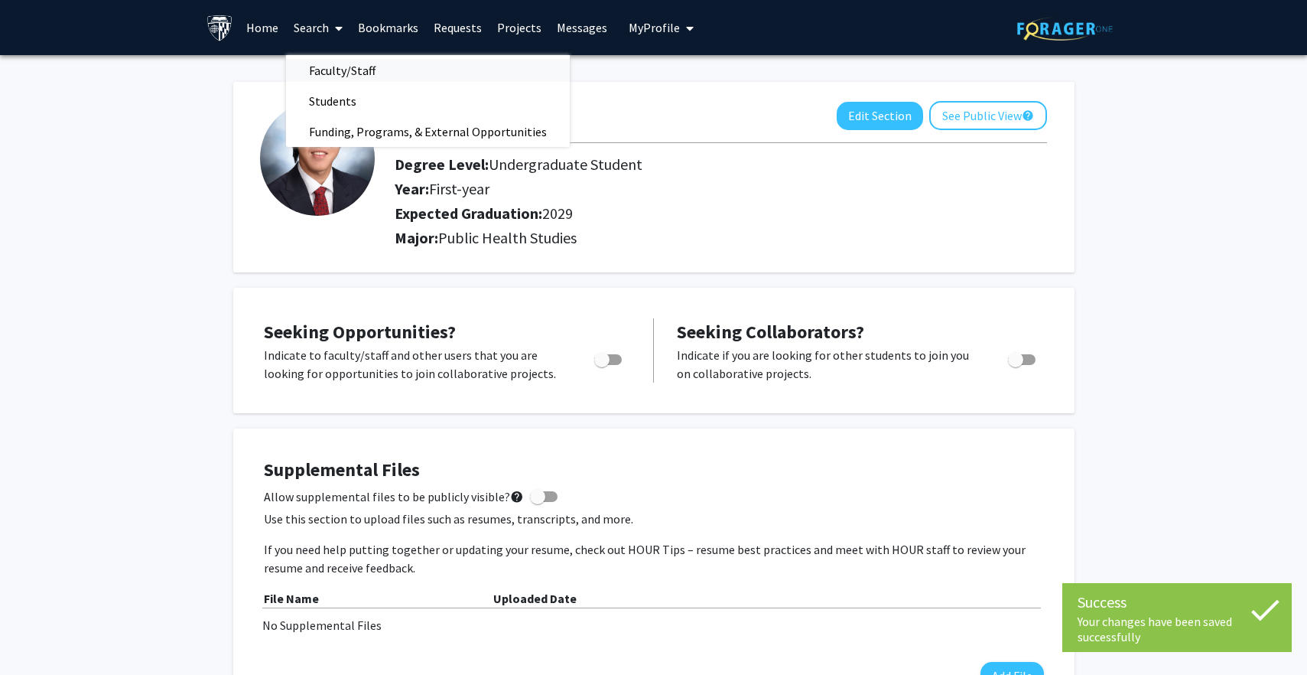
click at [321, 74] on span "Faculty/Staff" at bounding box center [342, 70] width 112 height 31
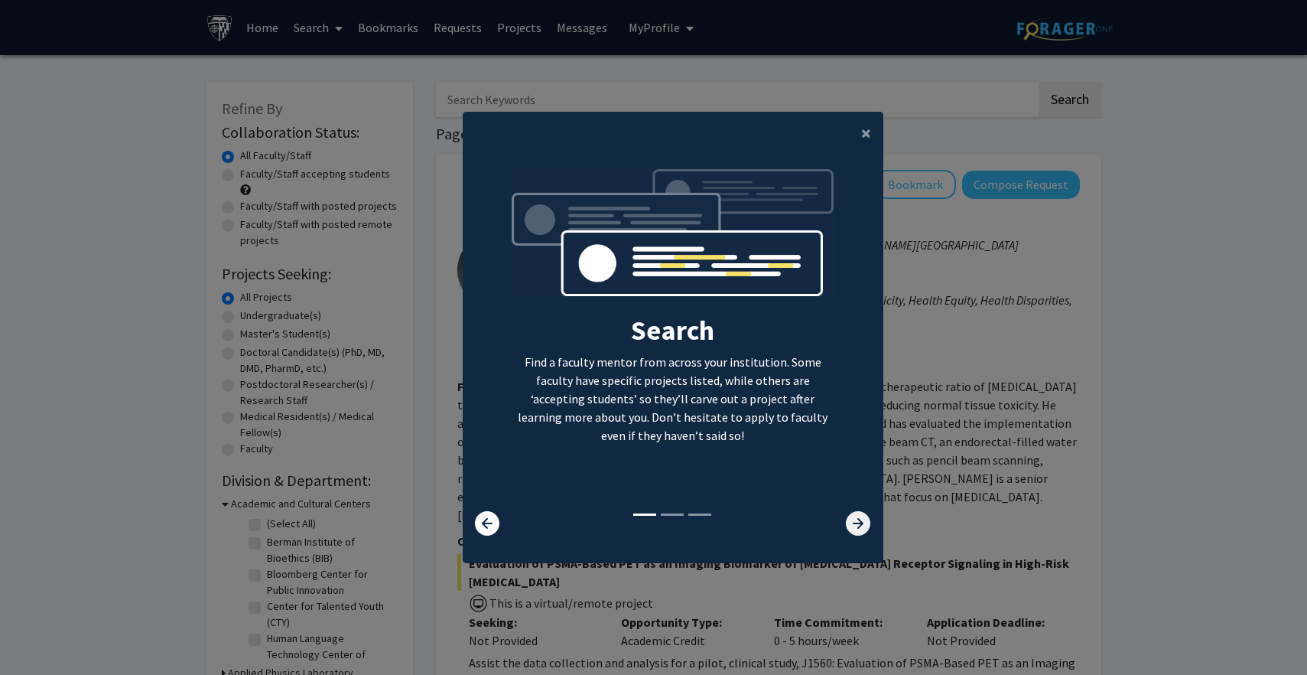
click at [860, 522] on icon at bounding box center [858, 523] width 24 height 24
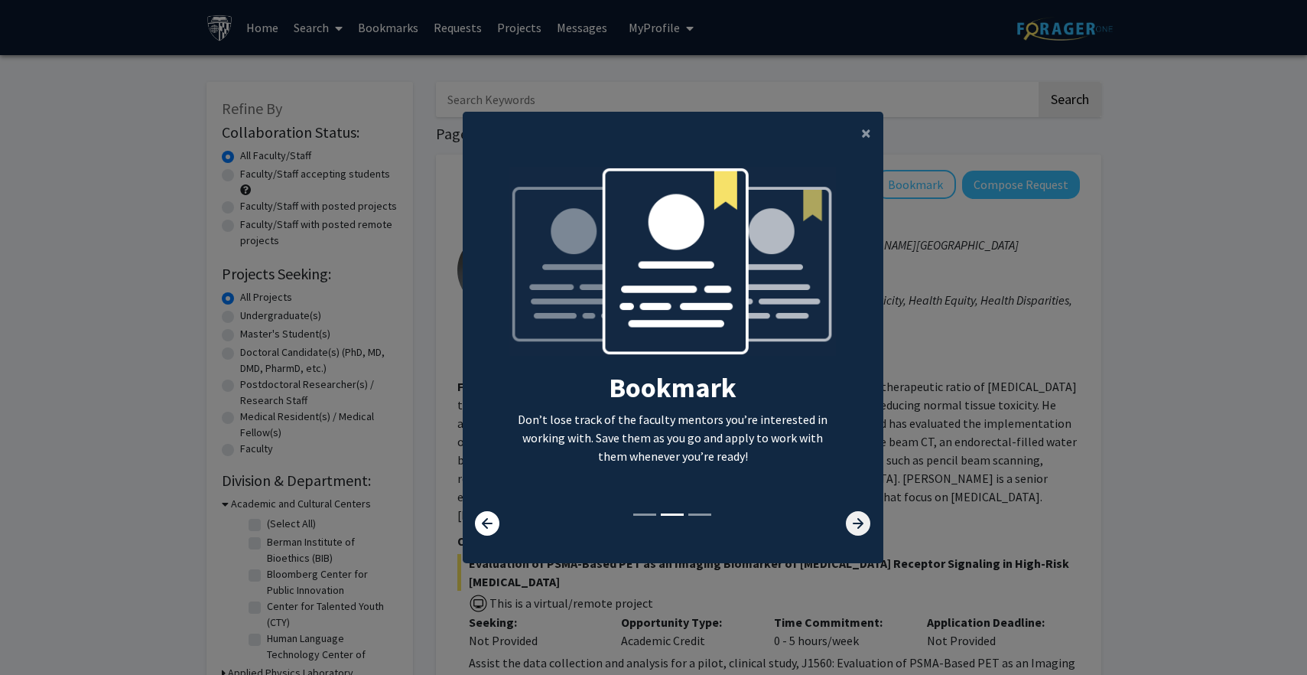
click at [861, 529] on icon at bounding box center [858, 523] width 24 height 24
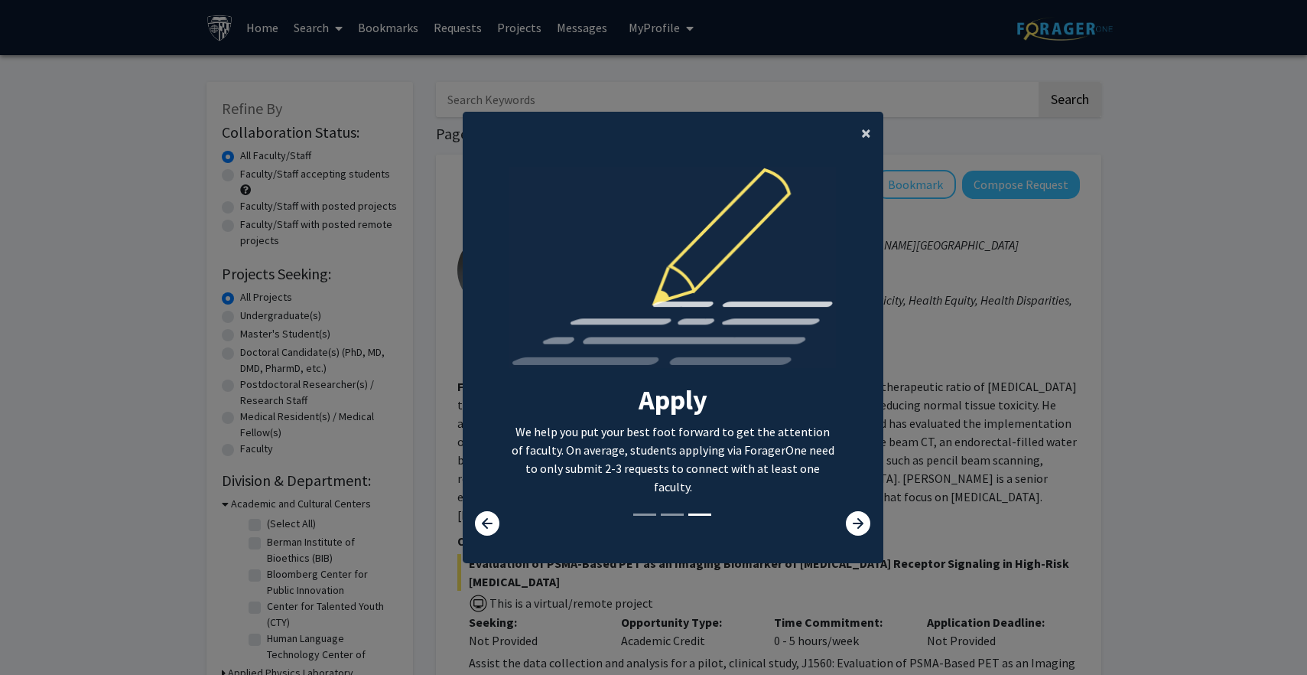
click at [859, 126] on button "×" at bounding box center [866, 133] width 34 height 43
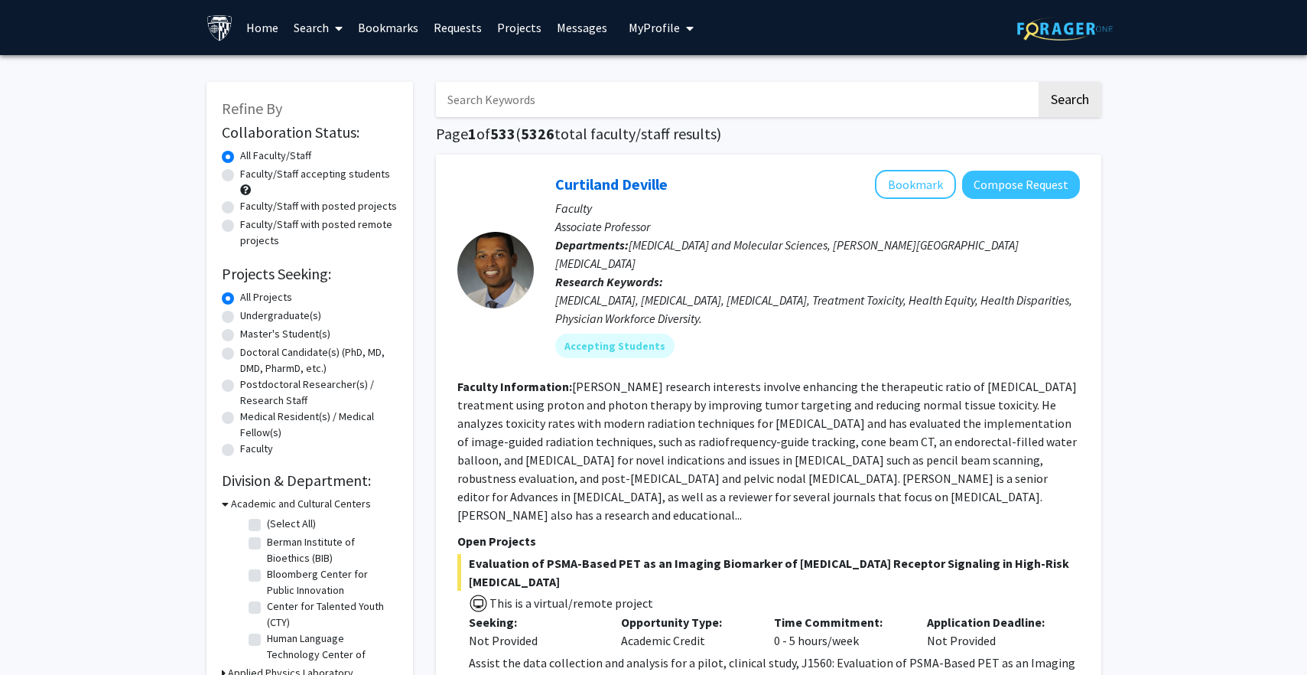
click at [350, 174] on label "Faculty/Staff accepting students" at bounding box center [315, 174] width 150 height 16
click at [250, 174] on input "Faculty/Staff accepting students" at bounding box center [245, 171] width 10 height 10
radio input "true"
click at [296, 152] on label "All Faculty/Staff" at bounding box center [275, 156] width 71 height 16
click at [250, 152] on input "All Faculty/Staff" at bounding box center [245, 153] width 10 height 10
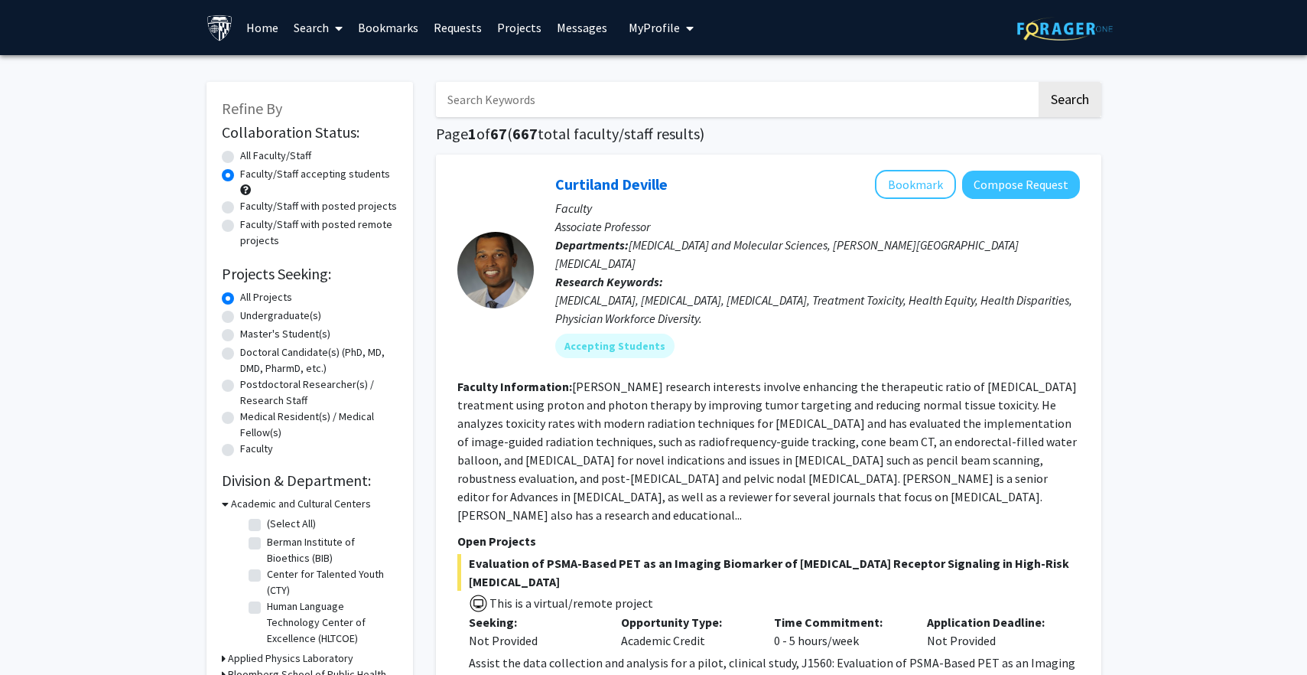
radio input "true"
click at [570, 88] on input "Search Keywords" at bounding box center [736, 99] width 601 height 35
type input "muscle"
click at [1069, 102] on button "Search" at bounding box center [1070, 99] width 63 height 35
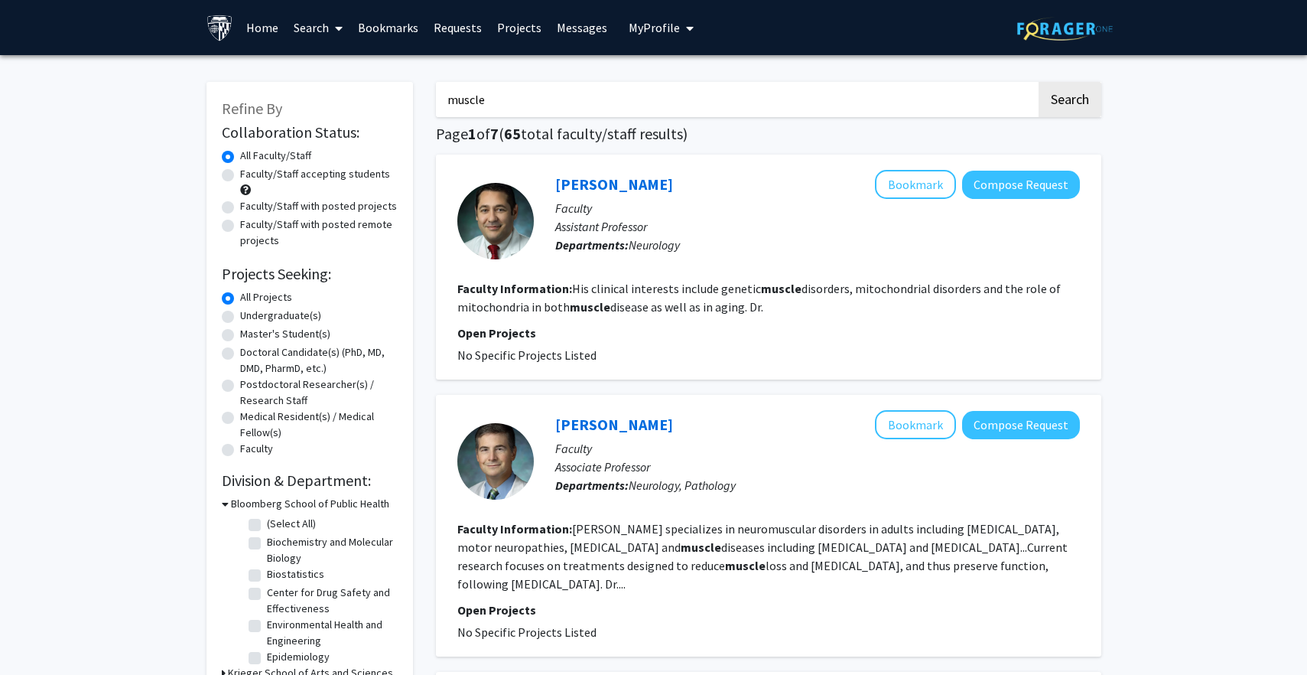
click at [654, 278] on fg-search-faculty "Ricardo Roda Bookmark Compose Request Faculty Assistant Professor Departments: …" at bounding box center [768, 267] width 623 height 194
drag, startPoint x: 654, startPoint y: 278, endPoint x: 651, endPoint y: 266, distance: 11.9
click at [651, 266] on fg-search-faculty "Ricardo Roda Bookmark Compose Request Faculty Assistant Professor Departments: …" at bounding box center [768, 267] width 623 height 194
click at [651, 266] on div "Ricardo Roda Bookmark Compose Request Faculty Assistant Professor Departments: …" at bounding box center [807, 221] width 546 height 102
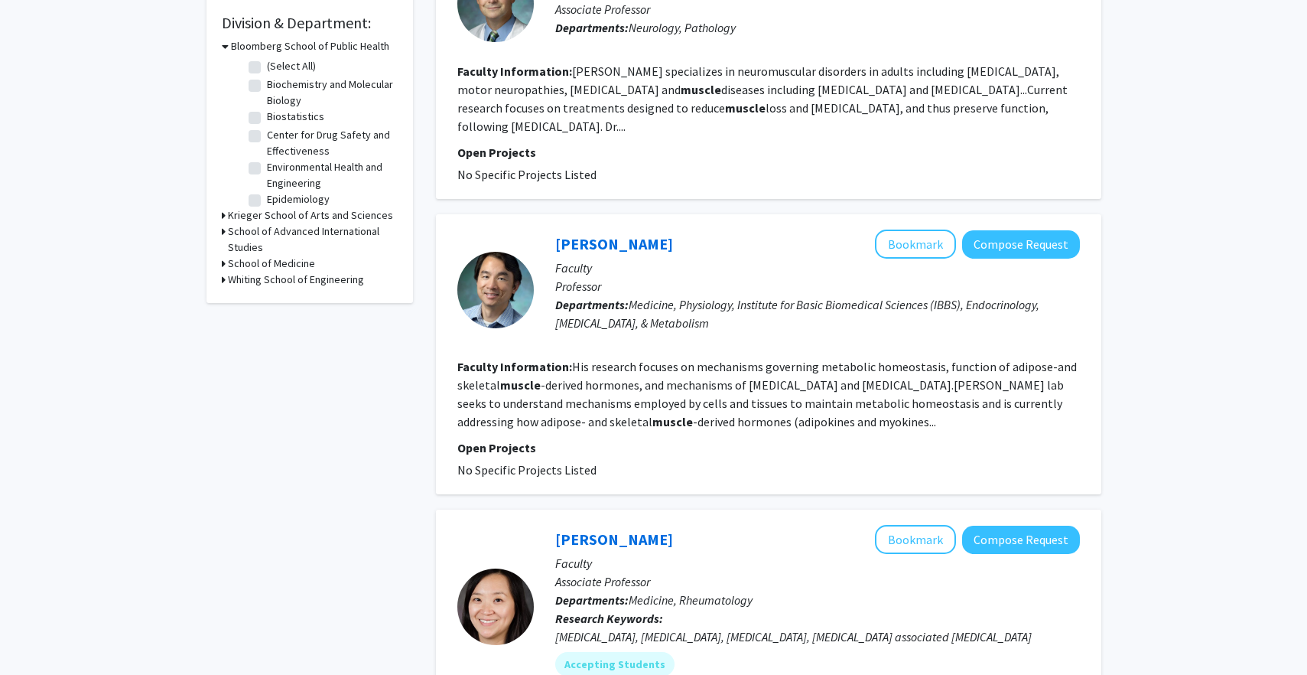
scroll to position [457, 0]
click at [629, 359] on fg-search-faculty "Guang Wong Bookmark Compose Request Faculty Professor Departments: Medicine, Ph…" at bounding box center [768, 353] width 623 height 249
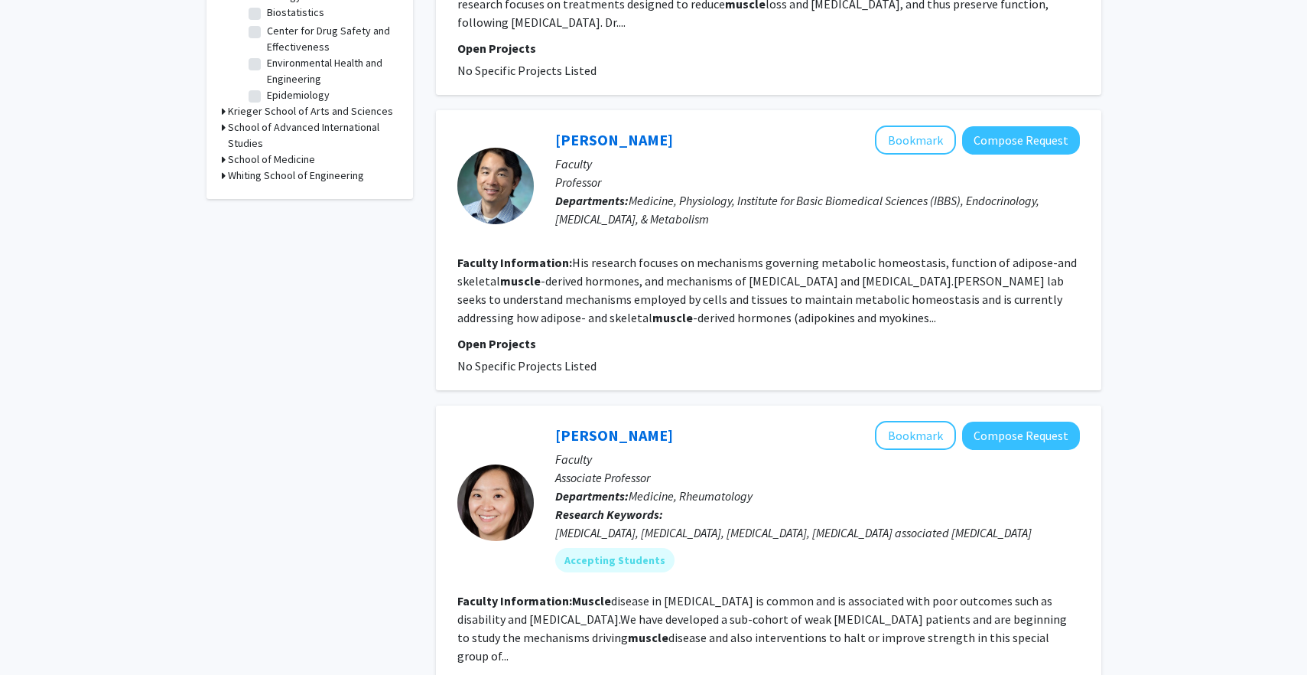
scroll to position [556, 0]
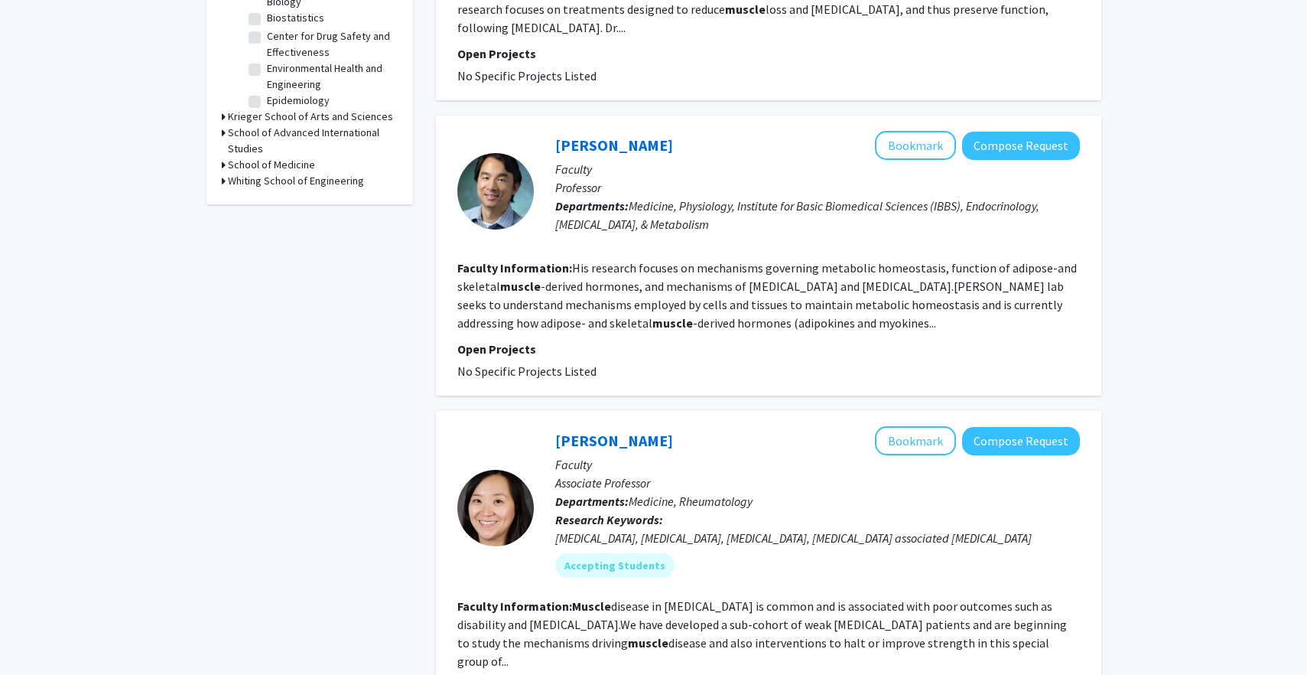
click at [632, 348] on p "Open Projects" at bounding box center [768, 349] width 623 height 18
click at [903, 160] on button "Bookmark" at bounding box center [915, 145] width 81 height 29
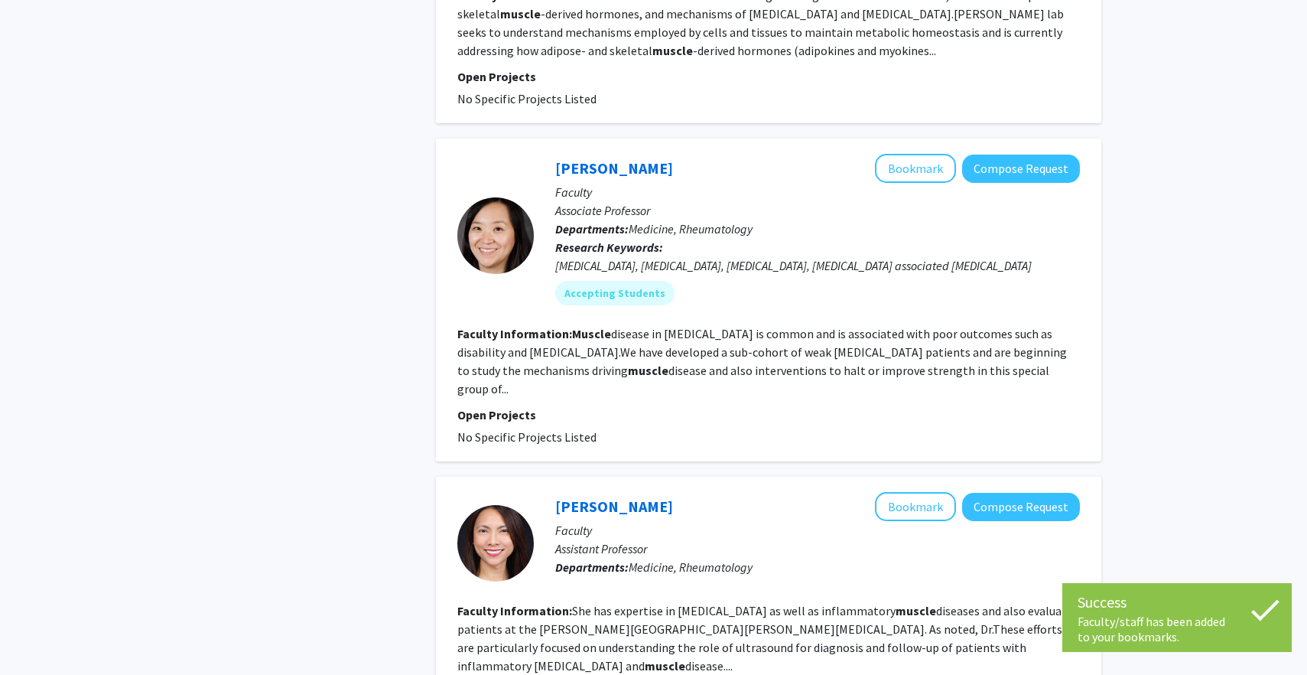
scroll to position [832, 0]
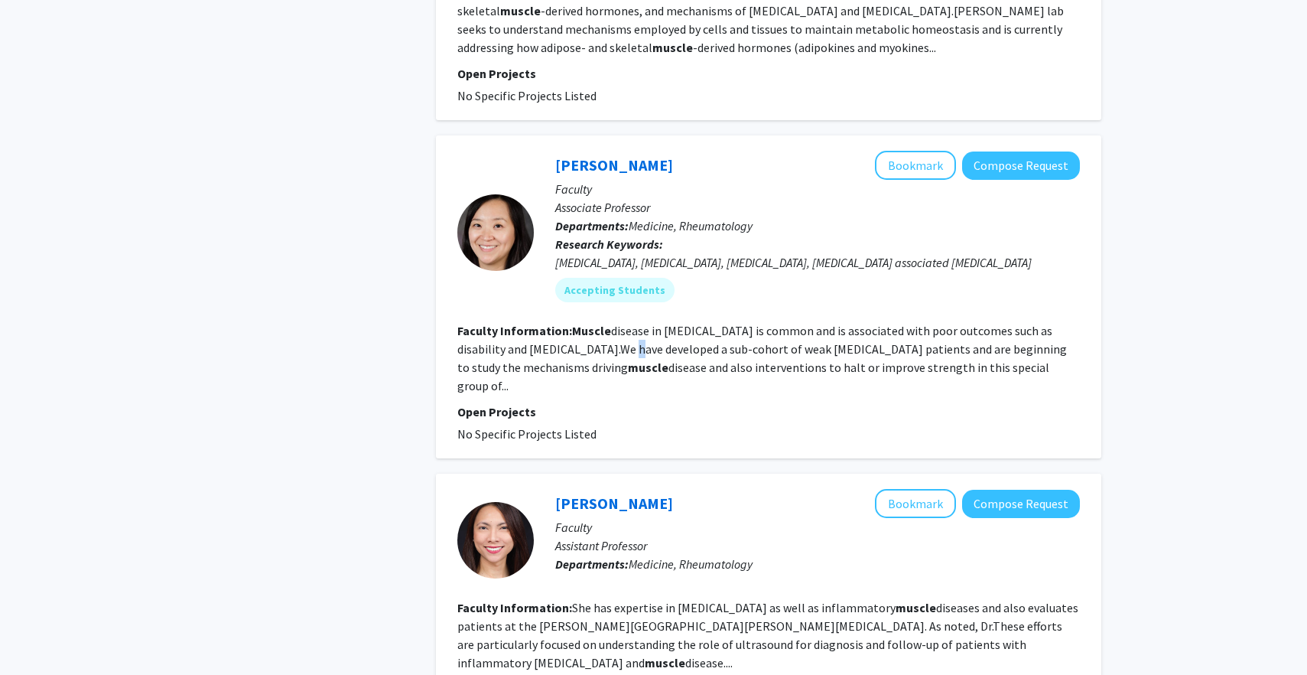
drag, startPoint x: 594, startPoint y: 351, endPoint x: 588, endPoint y: 358, distance: 9.2
click at [628, 366] on b "muscle" at bounding box center [648, 367] width 41 height 15
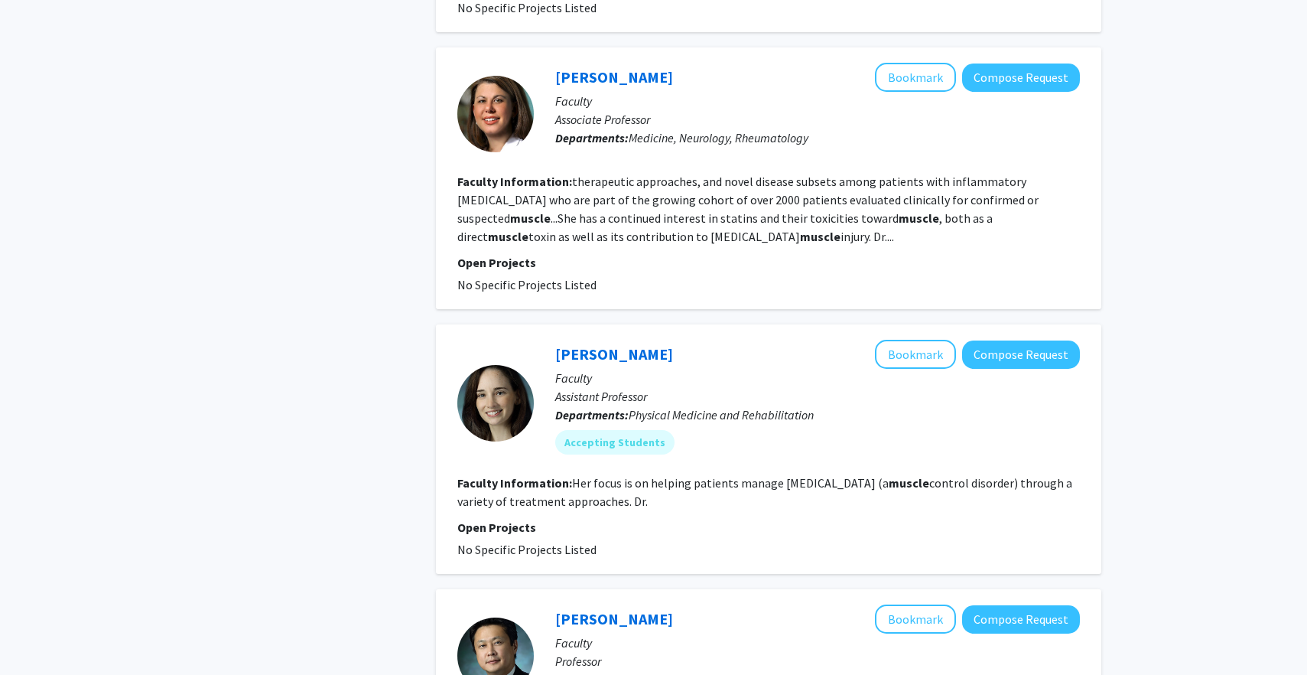
scroll to position [1535, 0]
click at [930, 340] on button "Bookmark" at bounding box center [915, 354] width 81 height 29
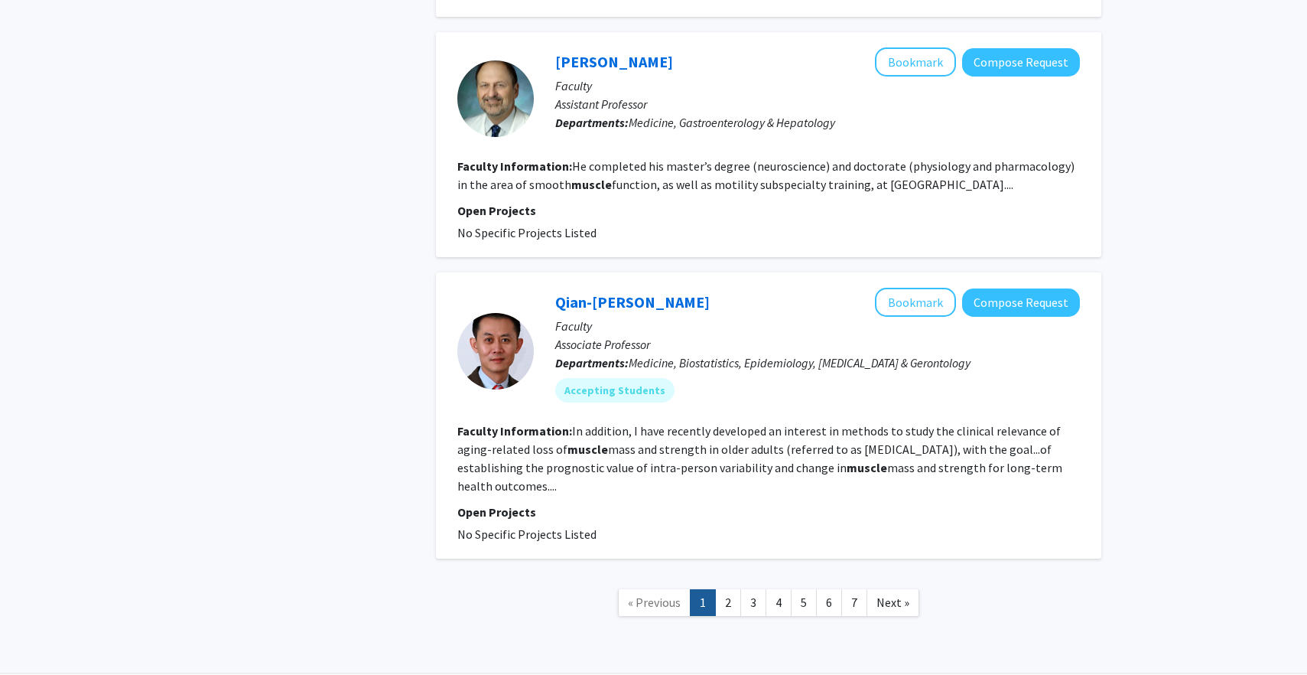
scroll to position [2349, 0]
click at [727, 590] on link "2" at bounding box center [728, 603] width 26 height 27
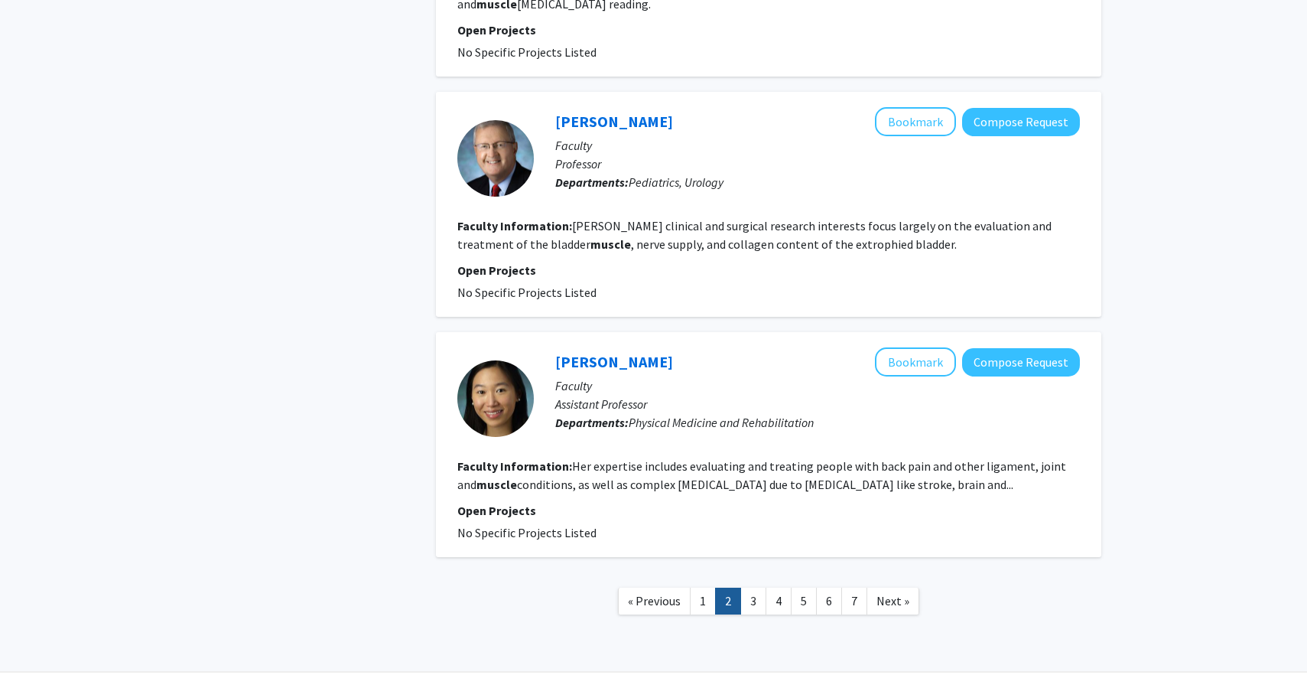
scroll to position [2213, 0]
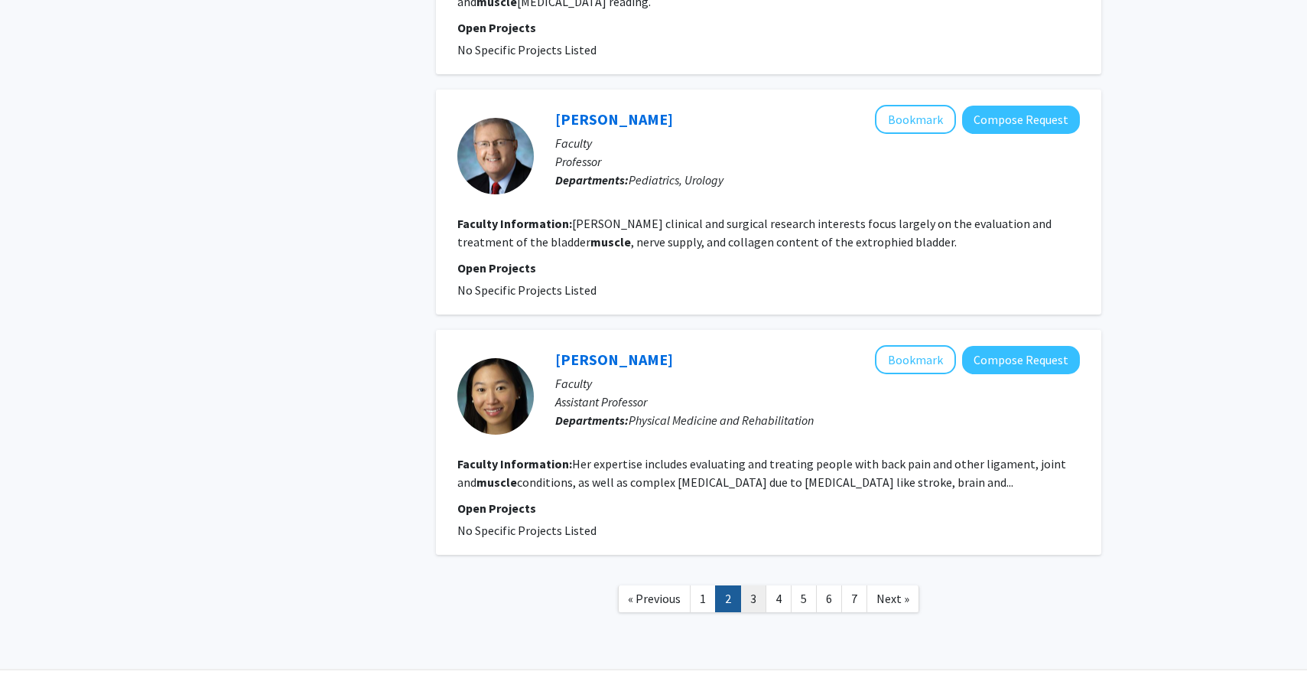
click at [755, 585] on link "3" at bounding box center [754, 598] width 26 height 27
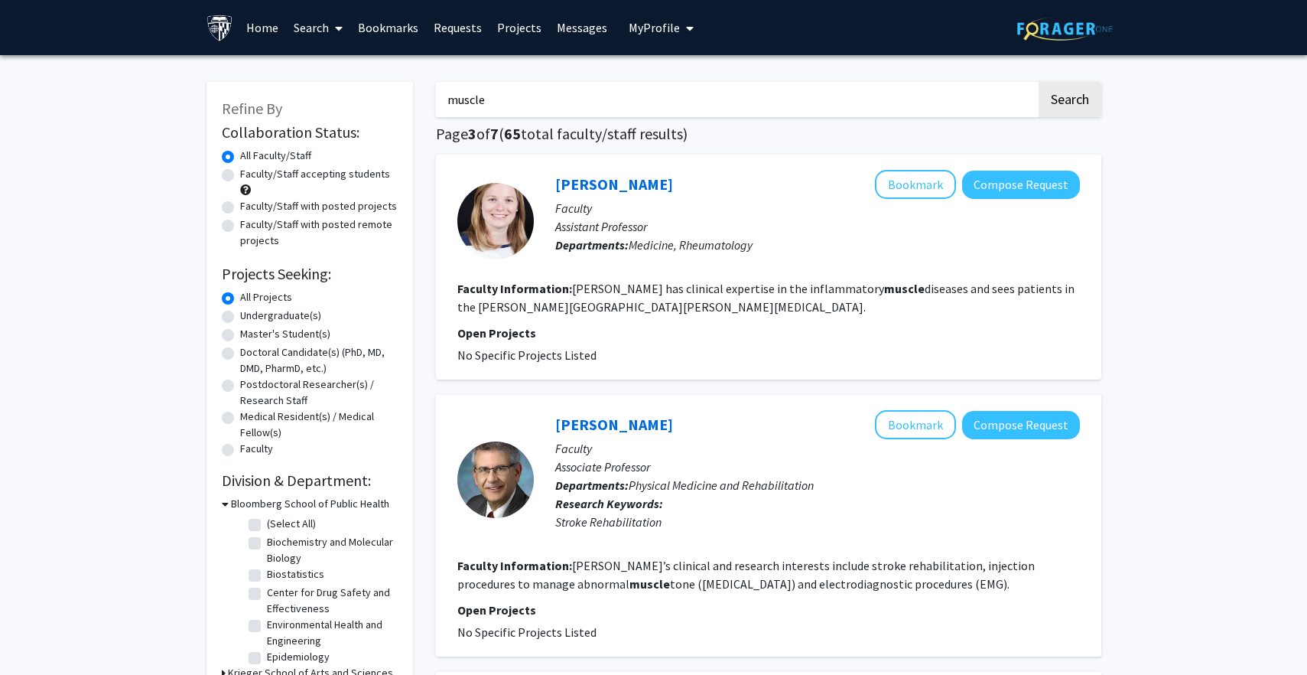
click at [741, 418] on div "Kenneth Silver Bookmark Compose Request" at bounding box center [817, 424] width 525 height 29
click at [347, 181] on label "Faculty/Staff accepting students" at bounding box center [315, 174] width 150 height 16
click at [250, 176] on input "Faculty/Staff accepting students" at bounding box center [245, 171] width 10 height 10
radio input "true"
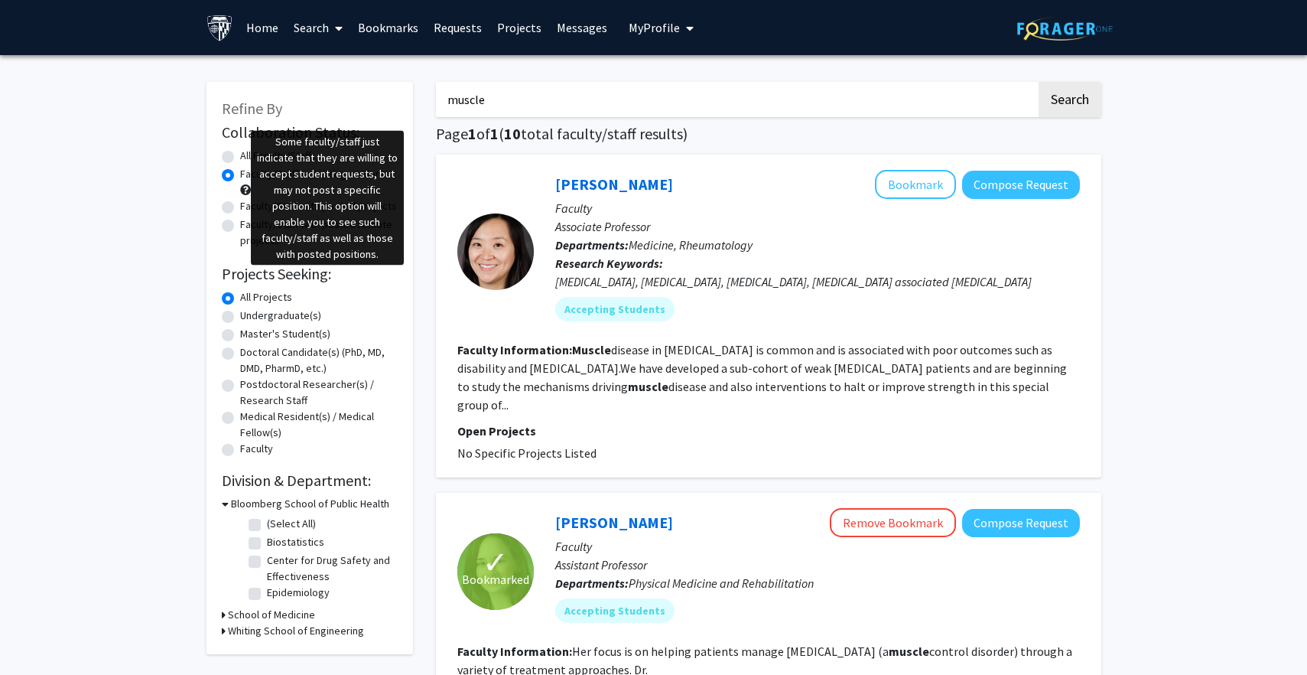
click at [245, 190] on span at bounding box center [245, 189] width 11 height 11
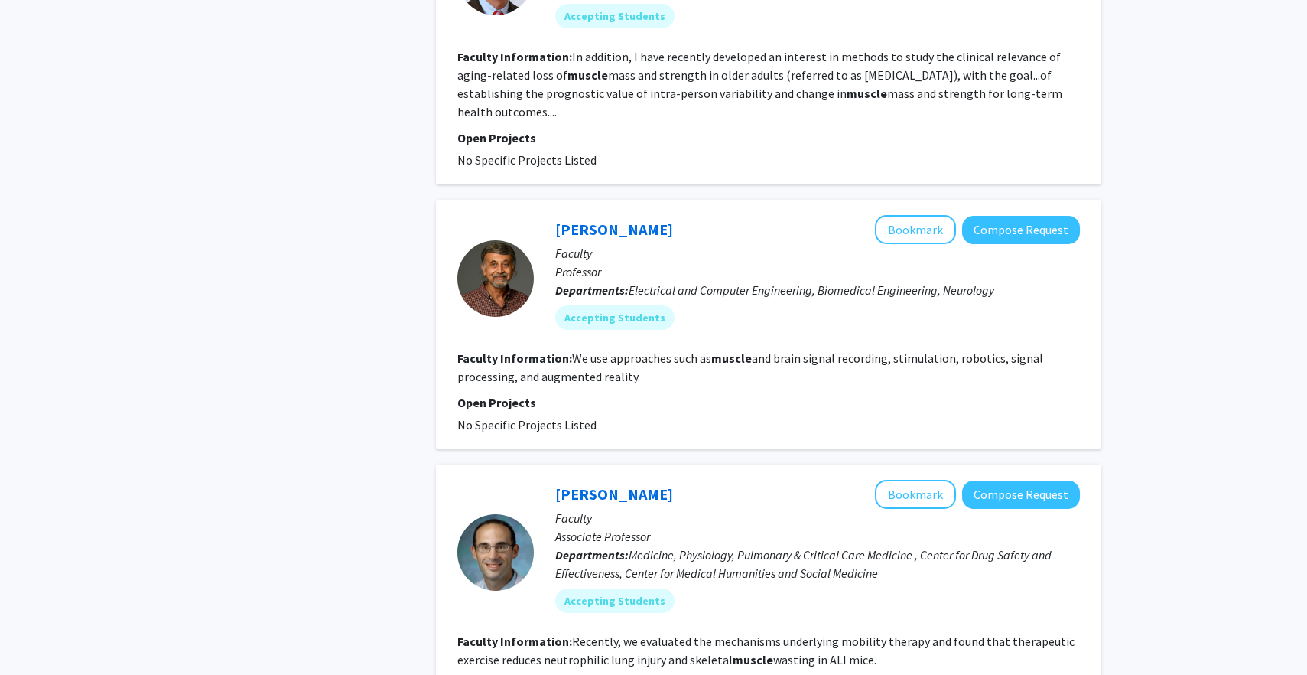
scroll to position [767, 0]
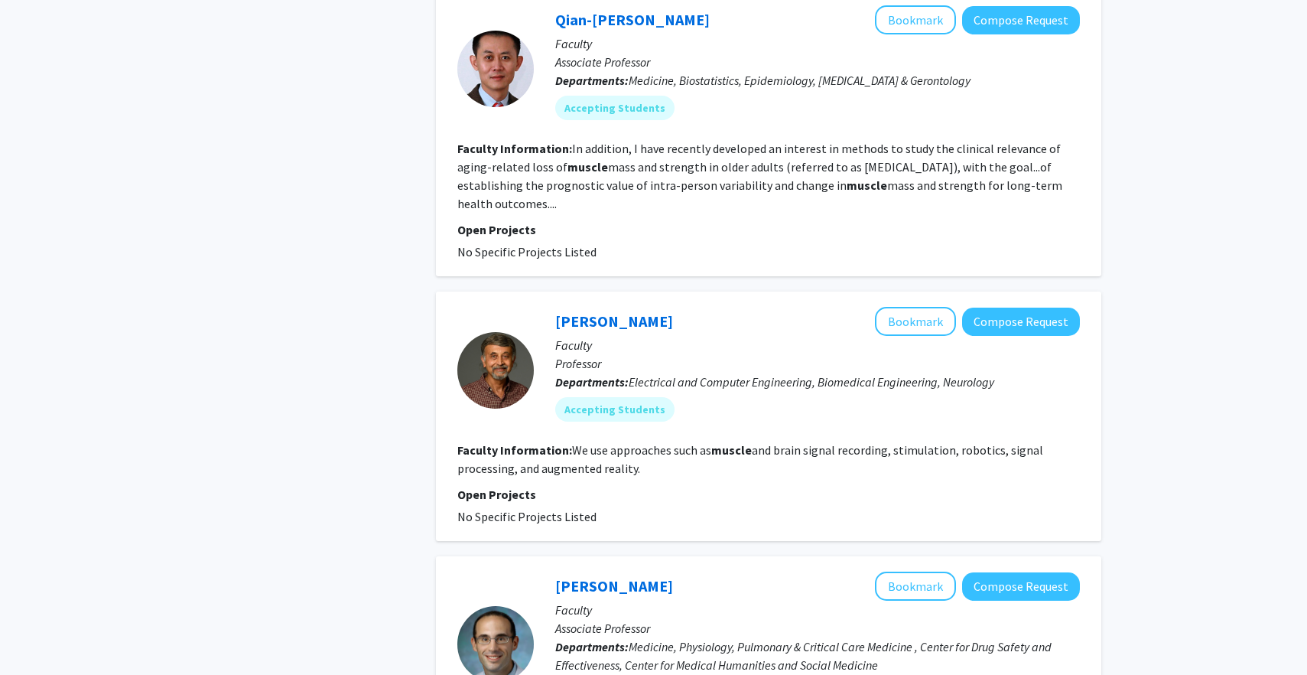
click at [592, 291] on div "Nitish Thakor Bookmark Compose Request Faculty Professor Departments: Electrica…" at bounding box center [769, 415] width 666 height 249
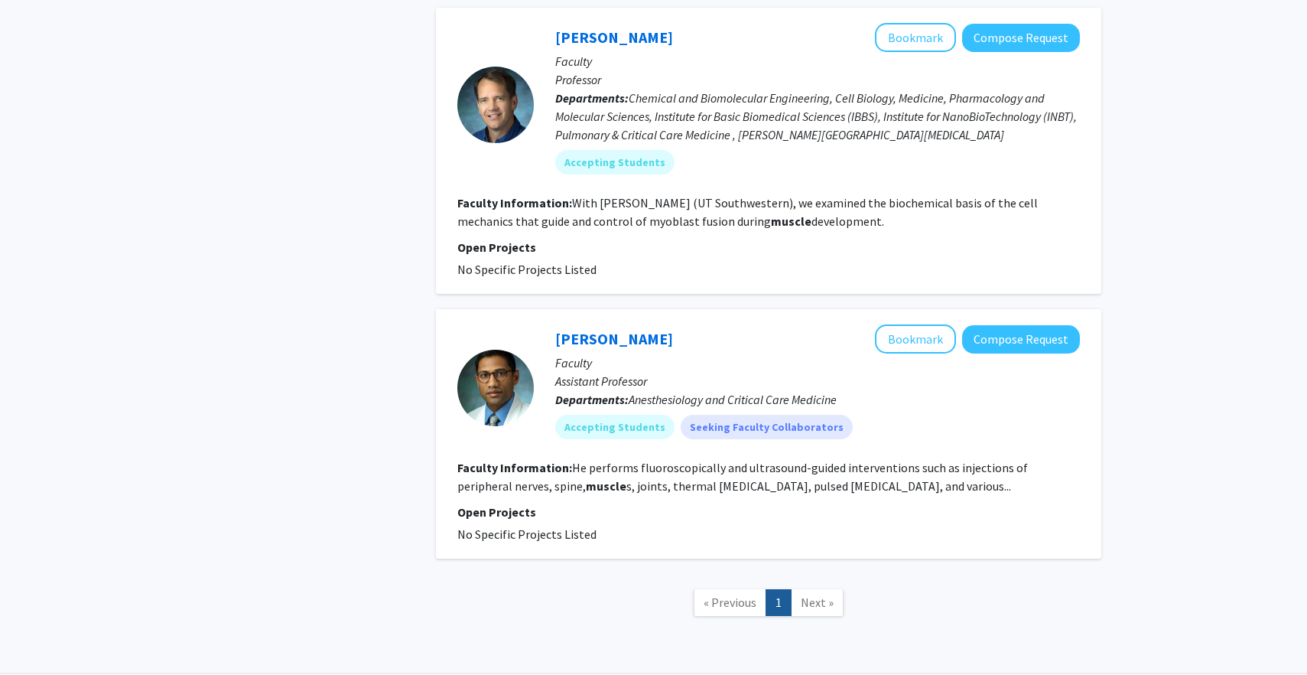
scroll to position [2429, 0]
click at [810, 595] on span "Next »" at bounding box center [817, 602] width 33 height 15
click at [825, 590] on link "Next »" at bounding box center [817, 603] width 53 height 27
click at [816, 595] on span "Next »" at bounding box center [817, 602] width 33 height 15
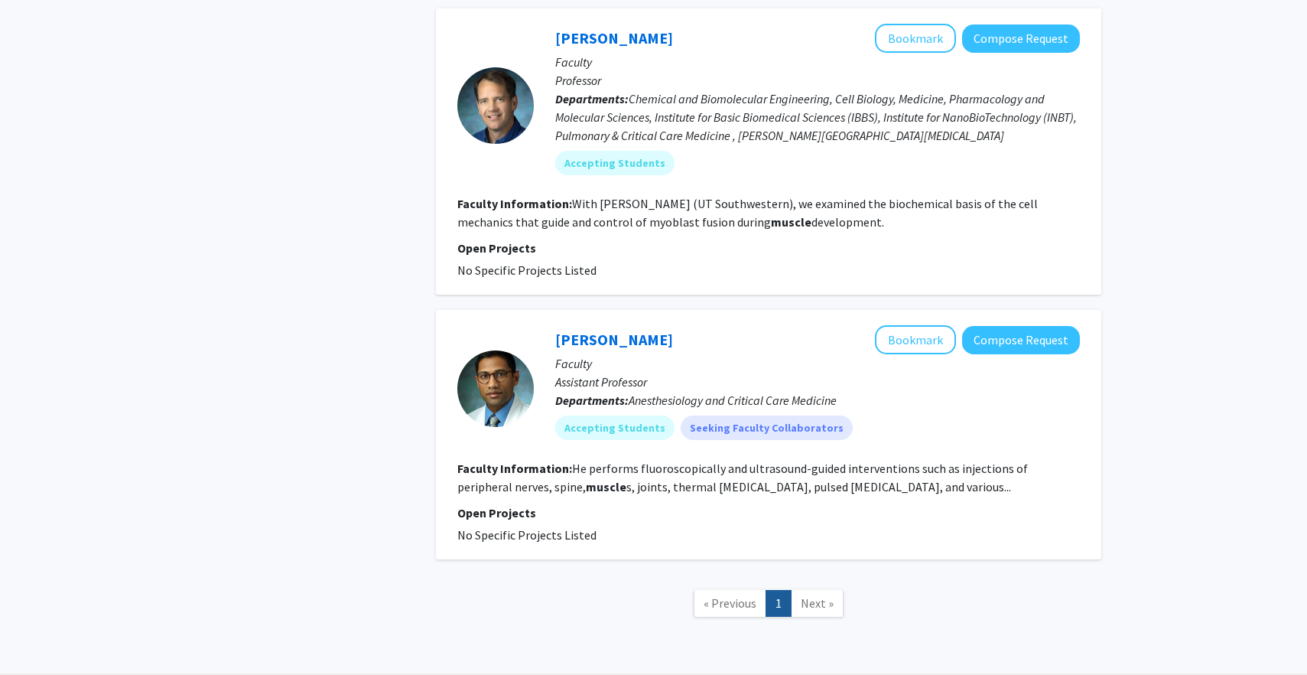
click at [729, 595] on span "« Previous" at bounding box center [730, 602] width 53 height 15
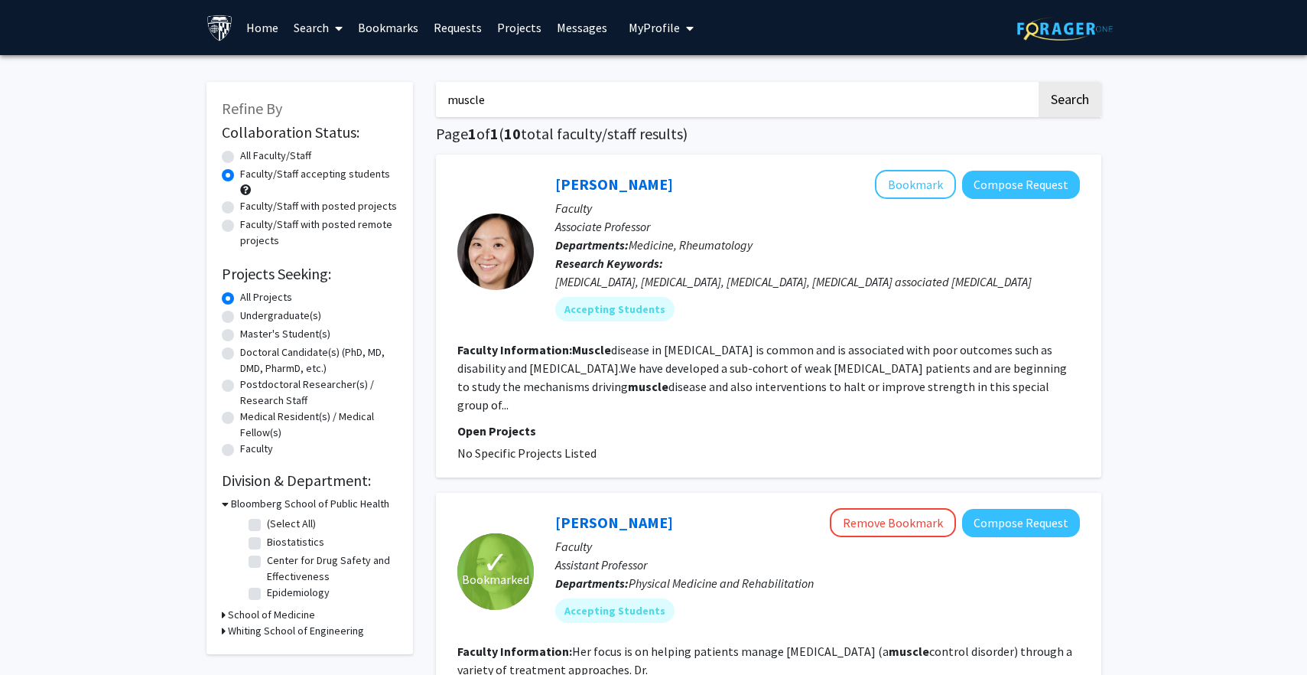
scroll to position [0, 0]
click at [513, 99] on input "muscle" at bounding box center [736, 99] width 601 height 35
type input "a"
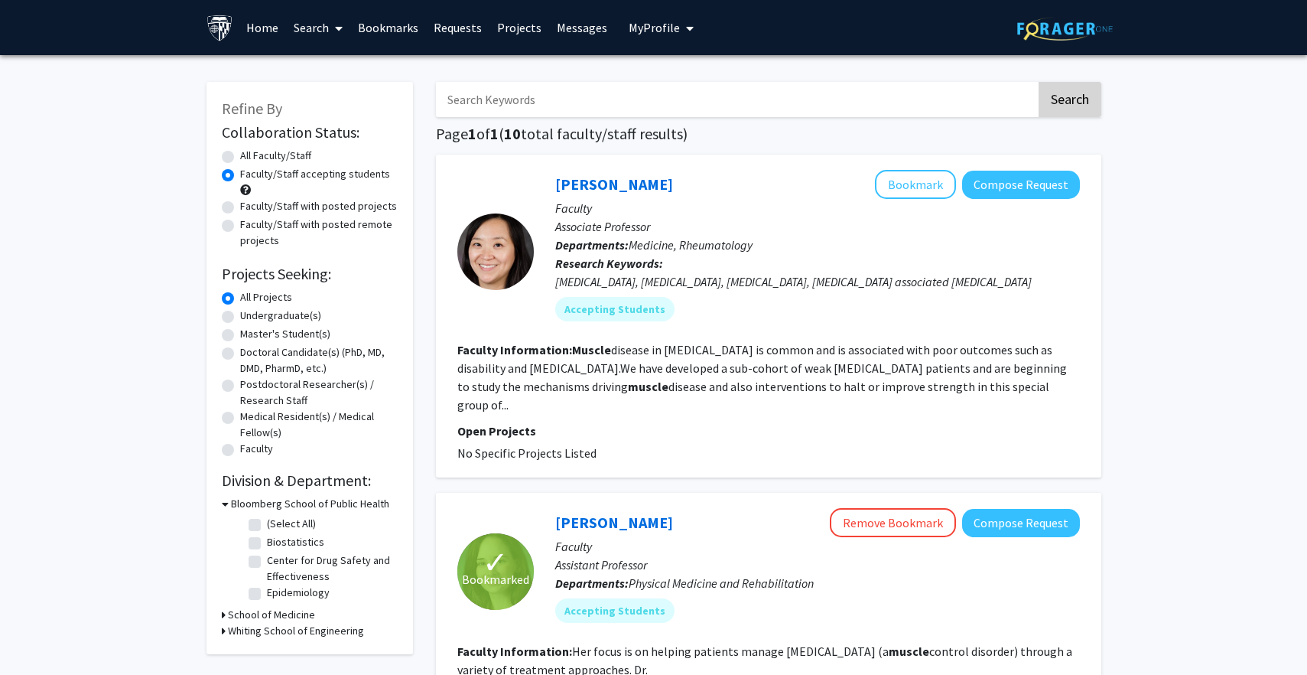
click at [1049, 93] on button "Search" at bounding box center [1070, 99] width 63 height 35
radio input "true"
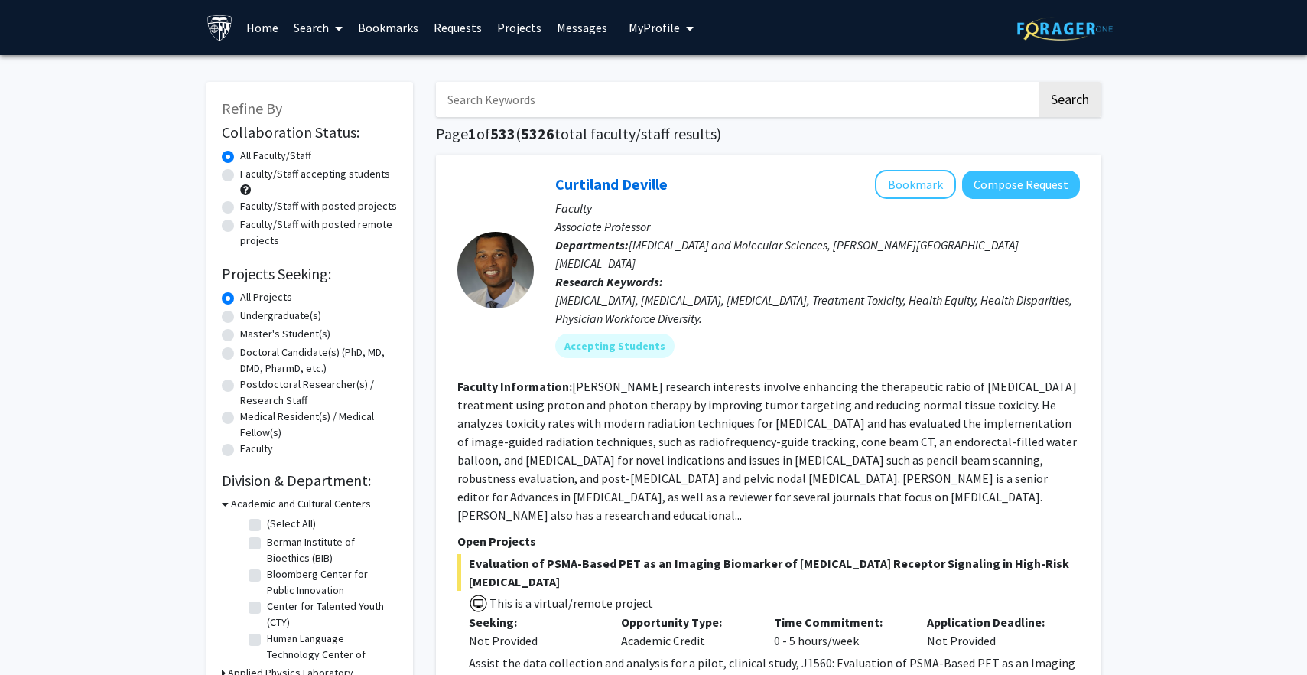
click at [288, 308] on div "All Projects" at bounding box center [310, 298] width 176 height 18
click at [294, 321] on label "Undergraduate(s)" at bounding box center [280, 316] width 81 height 16
click at [250, 317] on input "Undergraduate(s)" at bounding box center [245, 313] width 10 height 10
radio input "true"
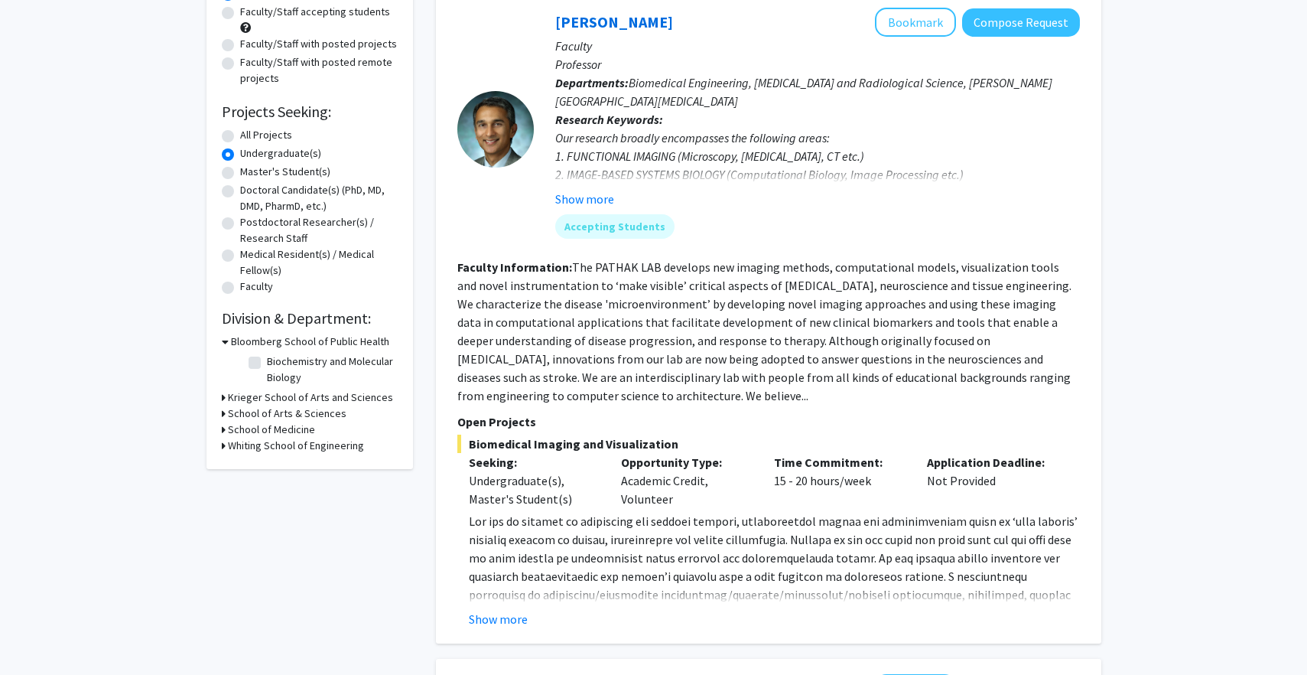
scroll to position [164, 0]
click at [262, 153] on label "Undergraduate(s)" at bounding box center [280, 152] width 81 height 16
click at [250, 153] on input "Undergraduate(s)" at bounding box center [245, 149] width 10 height 10
click at [254, 132] on label "All Projects" at bounding box center [266, 133] width 52 height 16
click at [250, 132] on input "All Projects" at bounding box center [245, 130] width 10 height 10
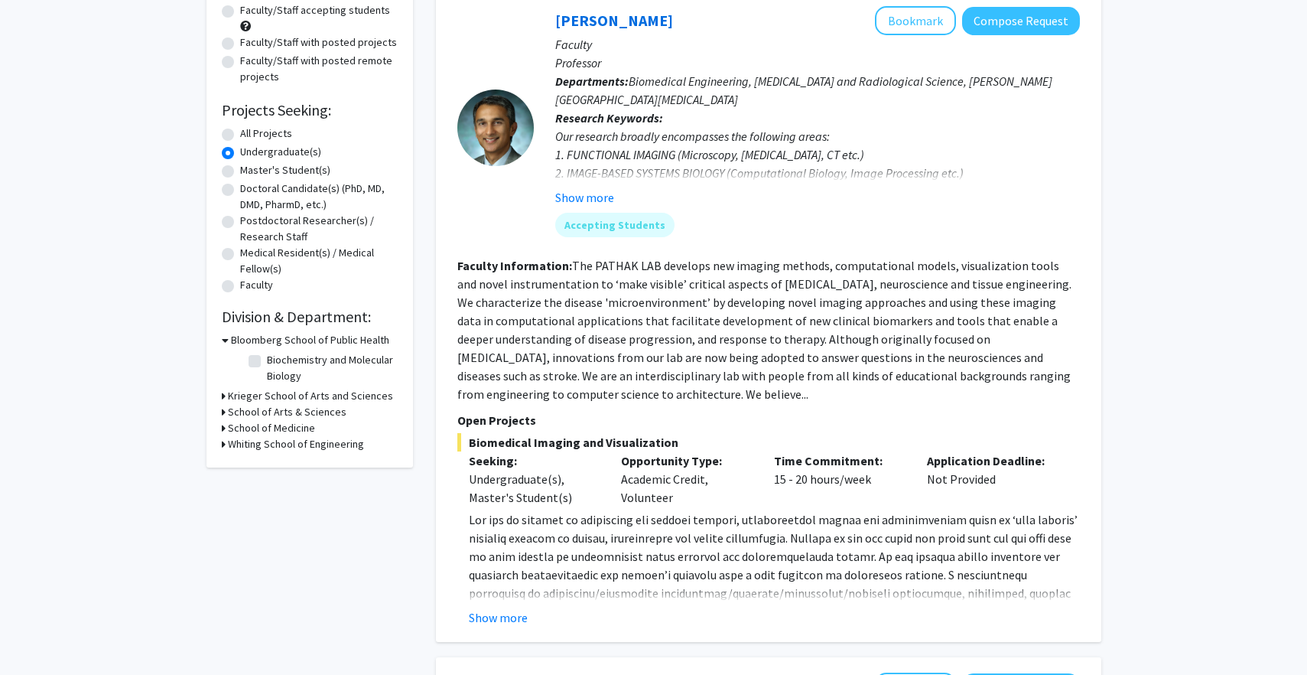
radio input "true"
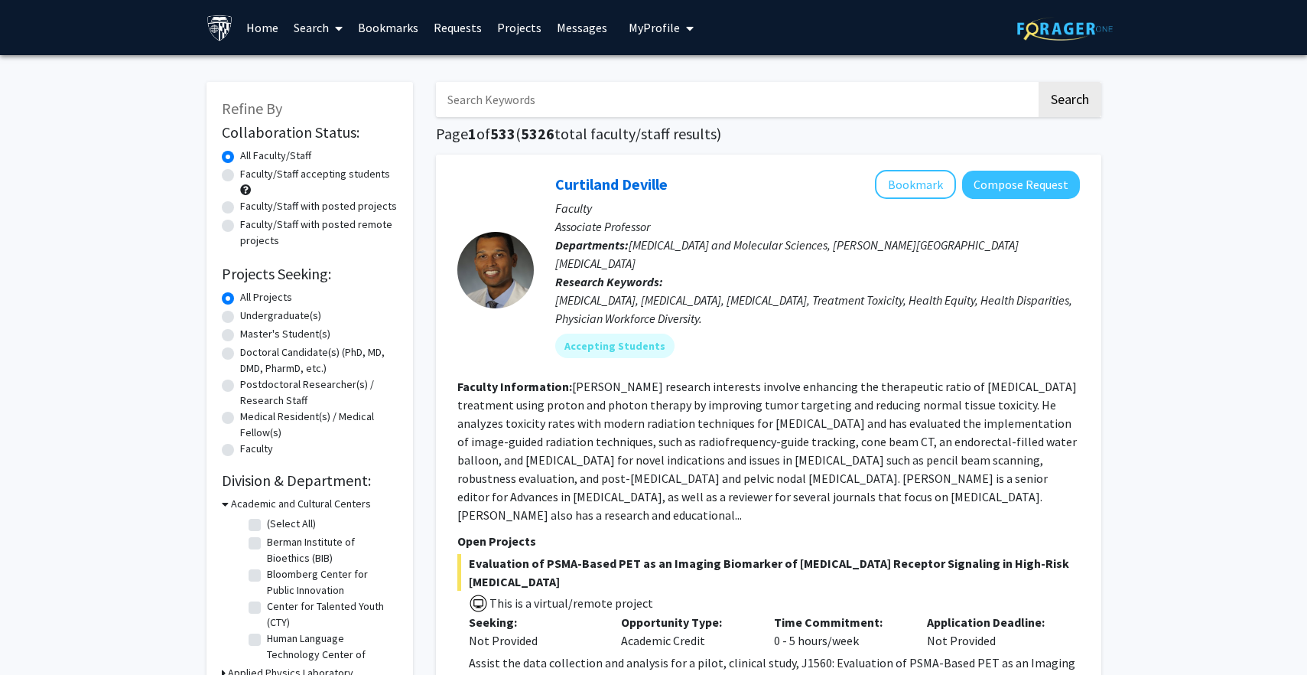
click at [620, 109] on input "Search Keywords" at bounding box center [736, 99] width 601 height 35
type input "sarcoma"
click at [1069, 102] on button "Search" at bounding box center [1070, 99] width 63 height 35
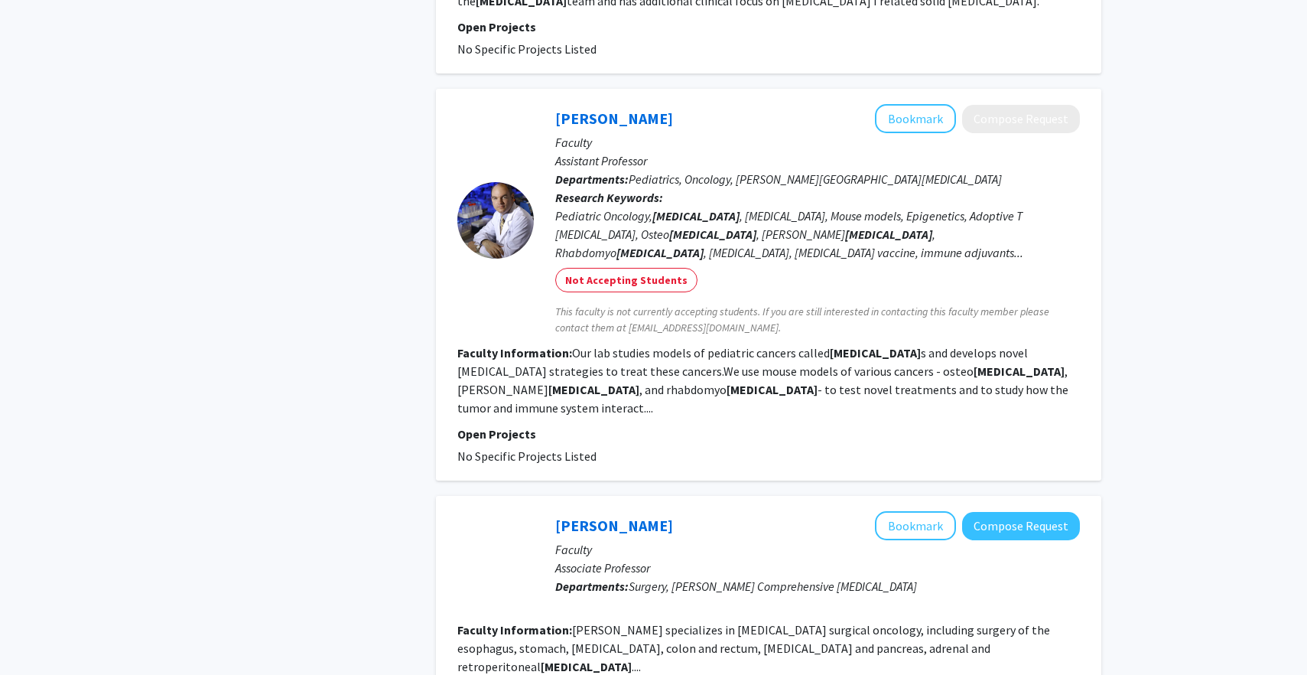
scroll to position [881, 0]
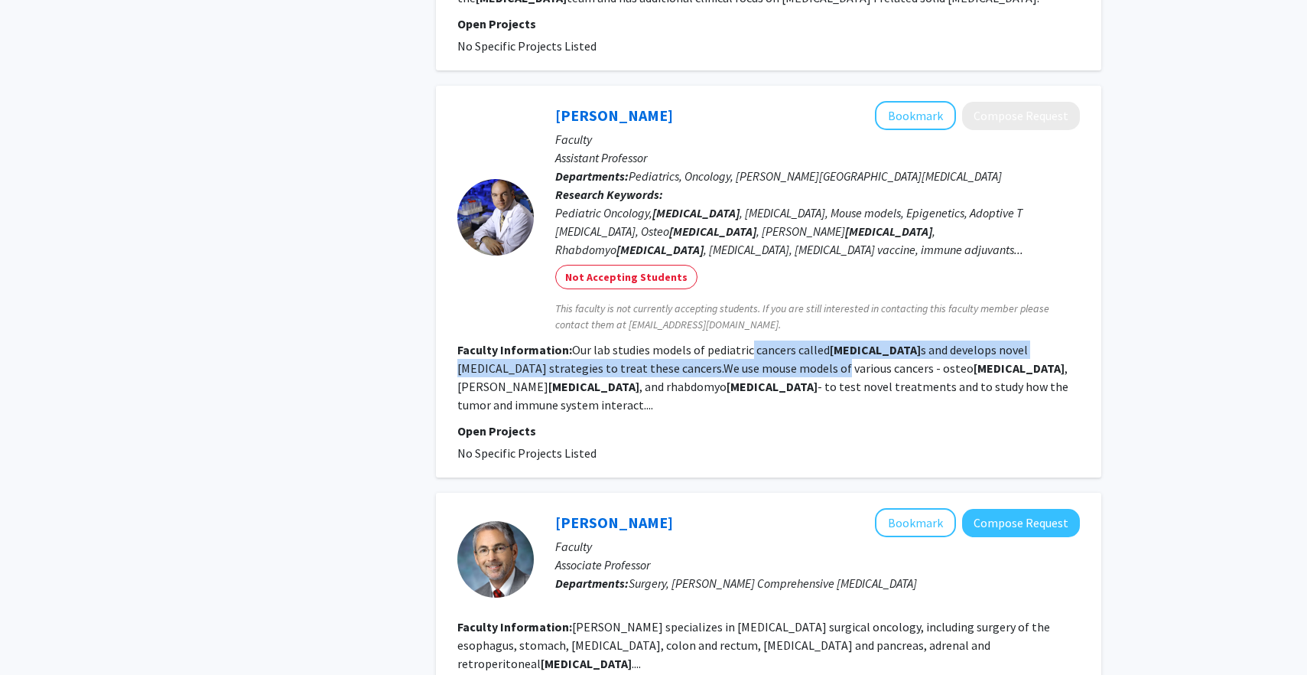
click at [747, 342] on fg-read-more "Our lab studies models of pediatric cancers called sarcoma s and develops novel…" at bounding box center [762, 377] width 611 height 70
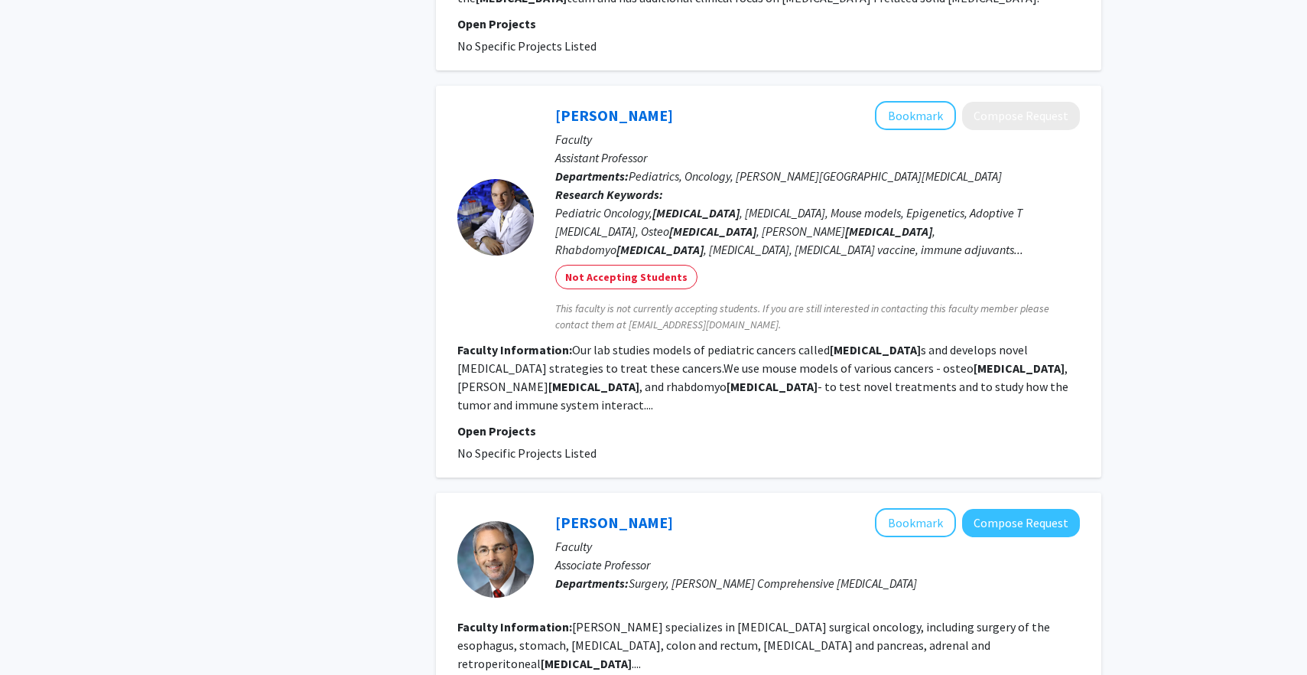
click at [737, 301] on span "This faculty is not currently accepting students. If you are still interested i…" at bounding box center [817, 317] width 525 height 32
click at [735, 301] on span "This faculty is not currently accepting students. If you are still interested i…" at bounding box center [817, 317] width 525 height 32
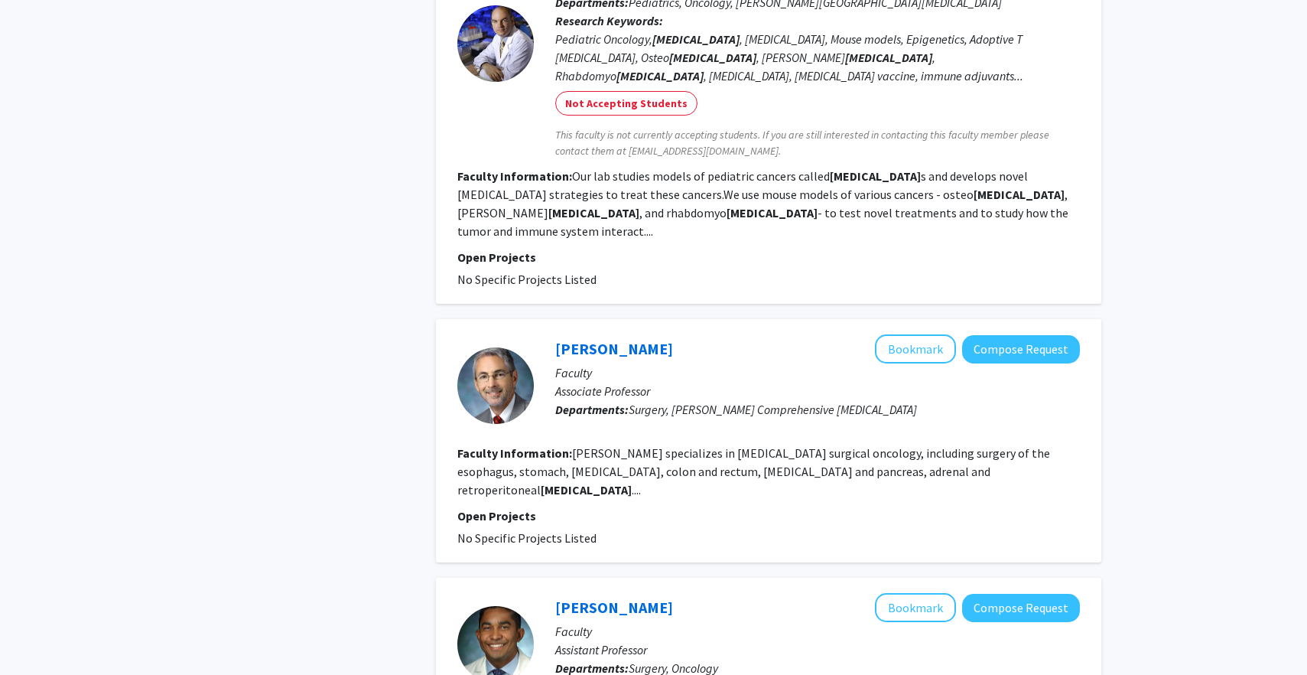
scroll to position [1056, 0]
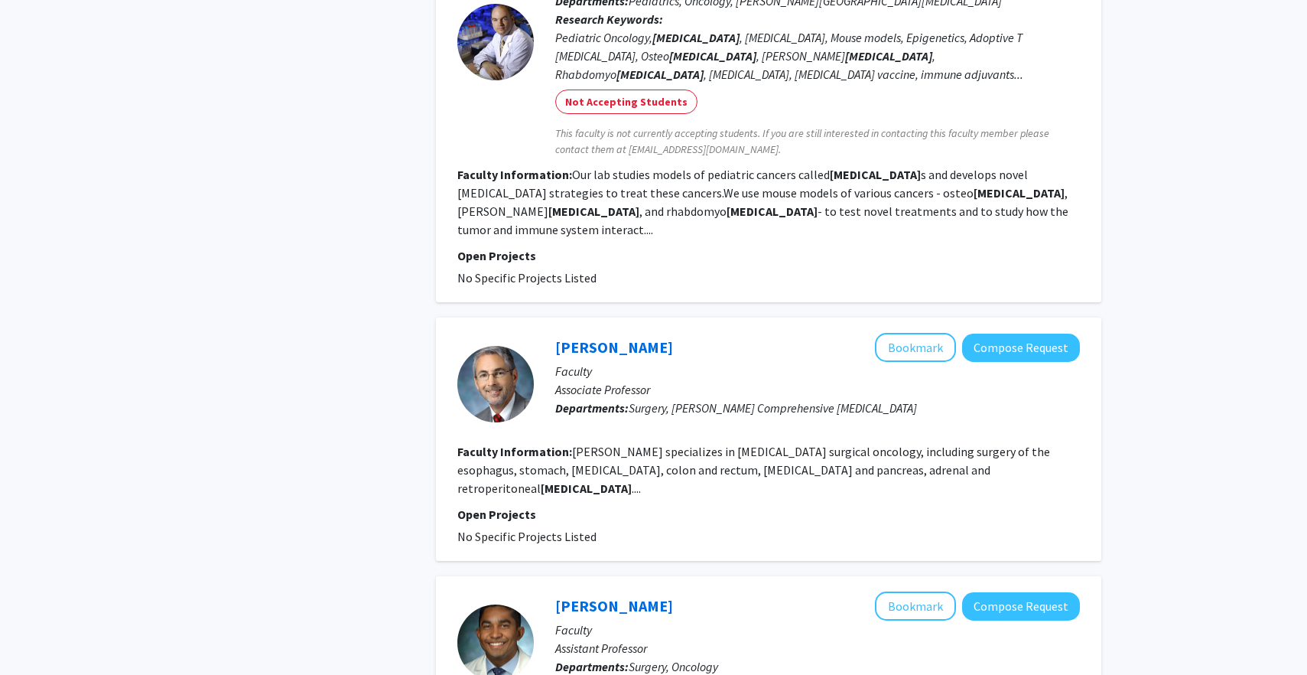
click at [742, 333] on div "Mark Duncan Bookmark Compose Request" at bounding box center [817, 347] width 525 height 29
drag, startPoint x: 750, startPoint y: 285, endPoint x: 823, endPoint y: 280, distance: 73.6
click at [823, 333] on div "Mark Duncan Bookmark Compose Request" at bounding box center [817, 347] width 525 height 29
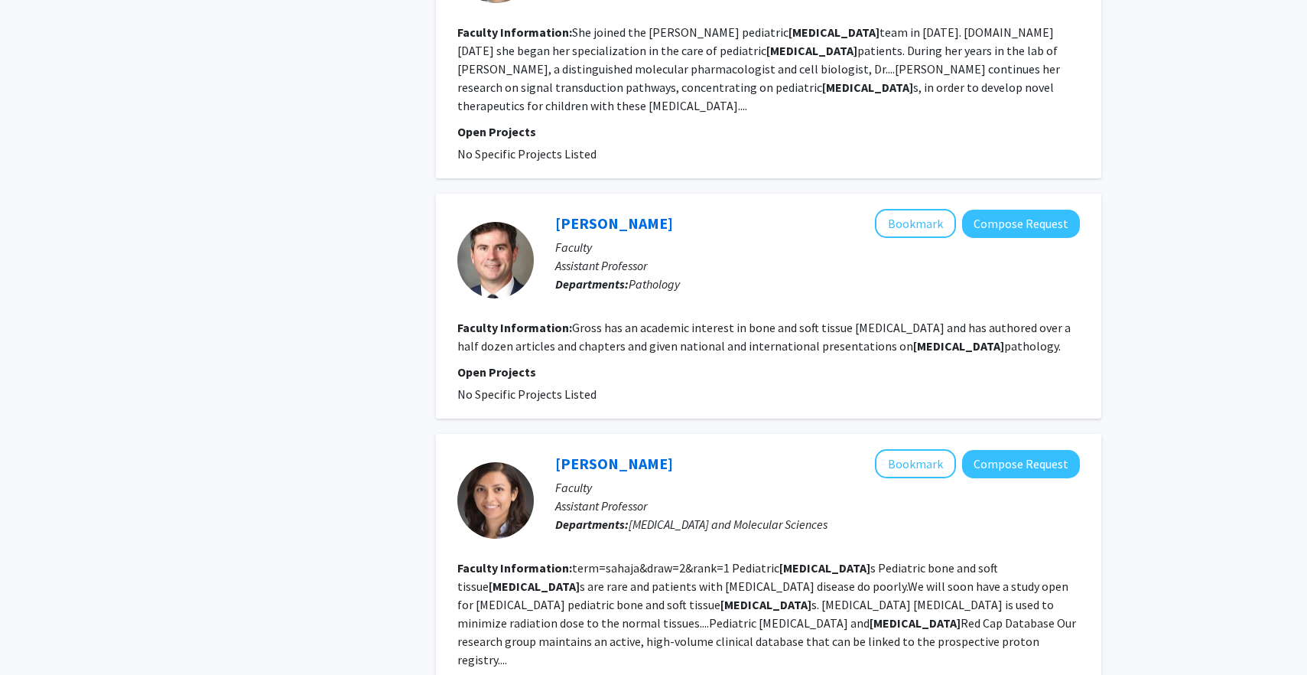
scroll to position [1977, 0]
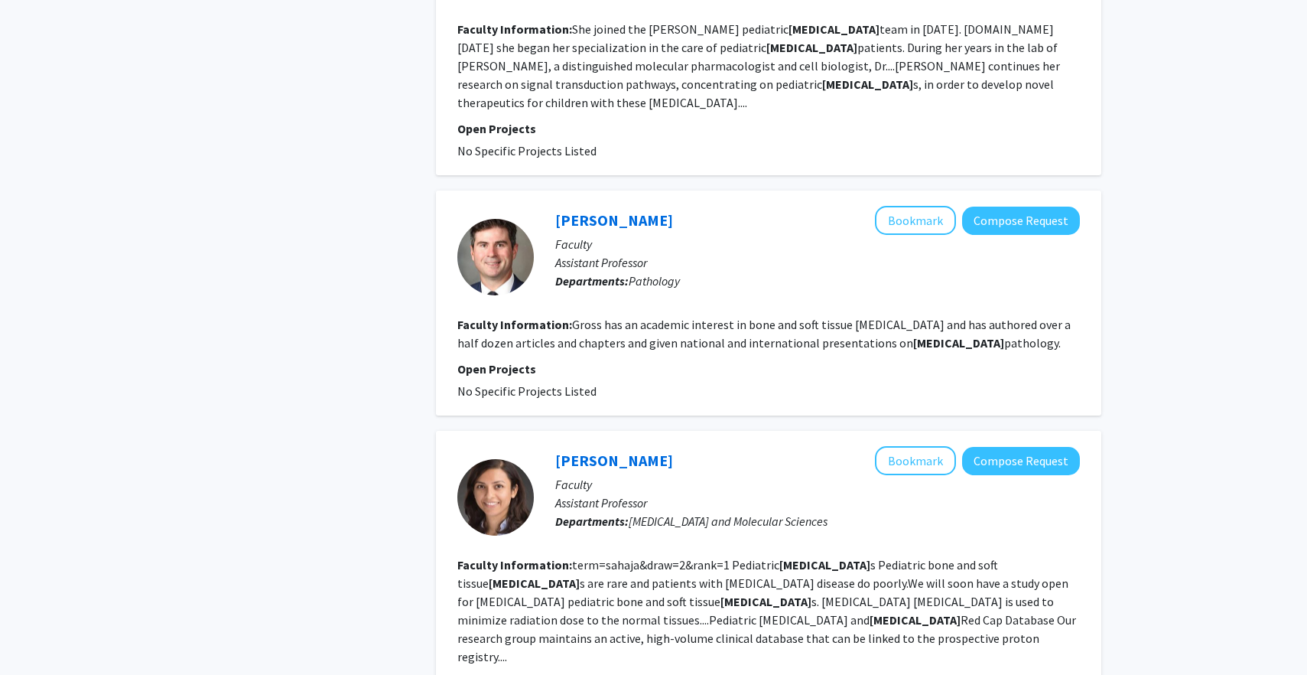
click at [828, 360] on p "Open Projects" at bounding box center [768, 369] width 623 height 18
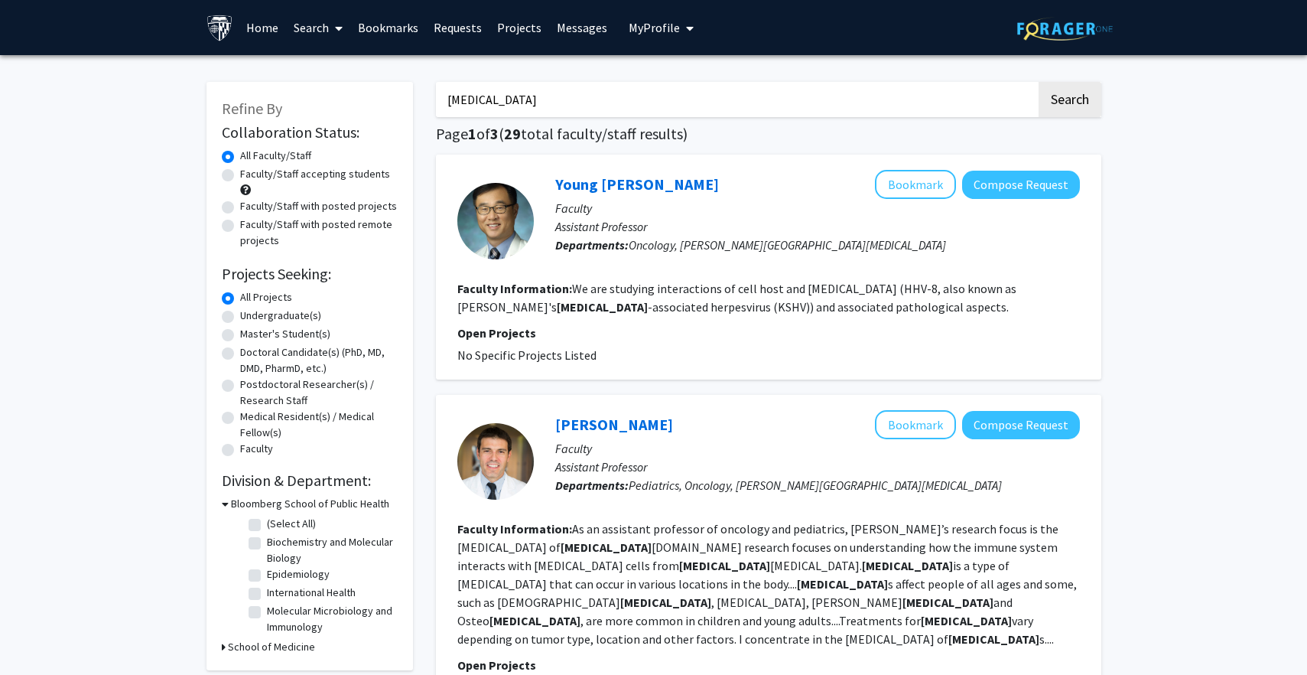
scroll to position [0, 0]
drag, startPoint x: 881, startPoint y: 240, endPoint x: 880, endPoint y: 249, distance: 9.2
click at [880, 249] on span "Oncology, Sidney Kimmel Comprehensive Cancer Center" at bounding box center [787, 244] width 317 height 15
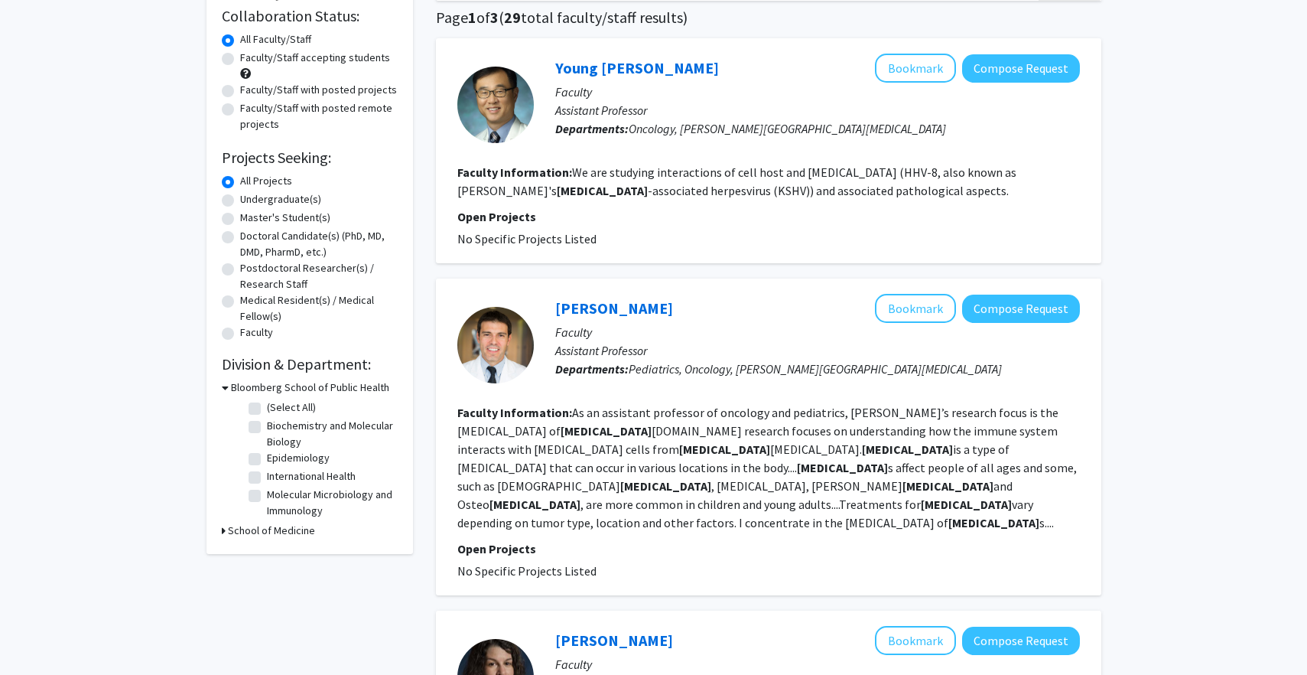
scroll to position [118, 0]
